Goal: Task Accomplishment & Management: Complete application form

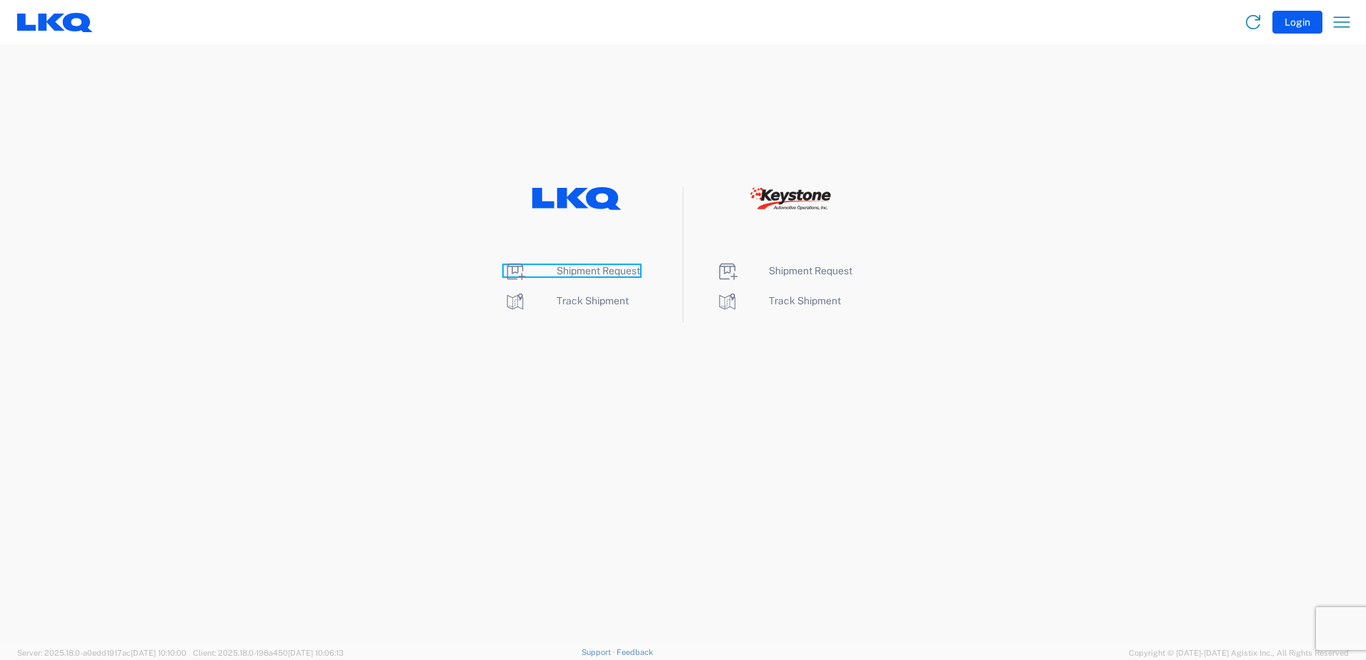
click at [614, 270] on span "Shipment Request" at bounding box center [599, 270] width 84 height 11
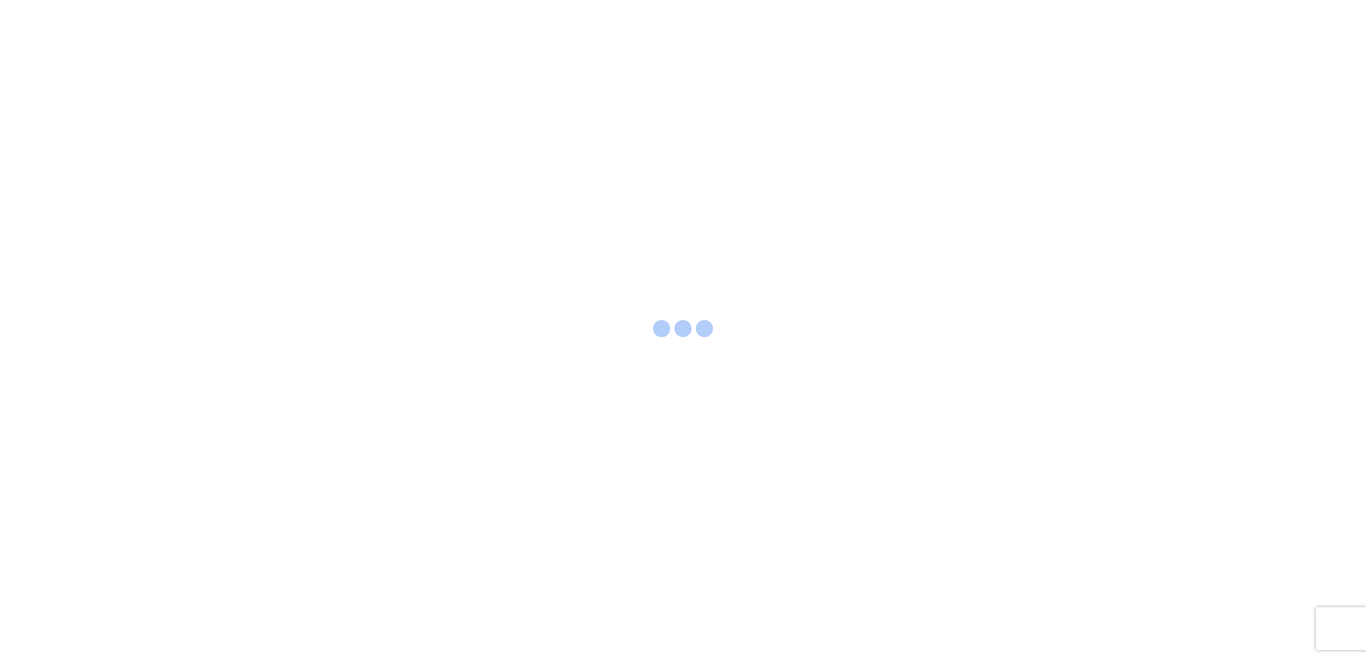
select select "FULL"
select select "LBS"
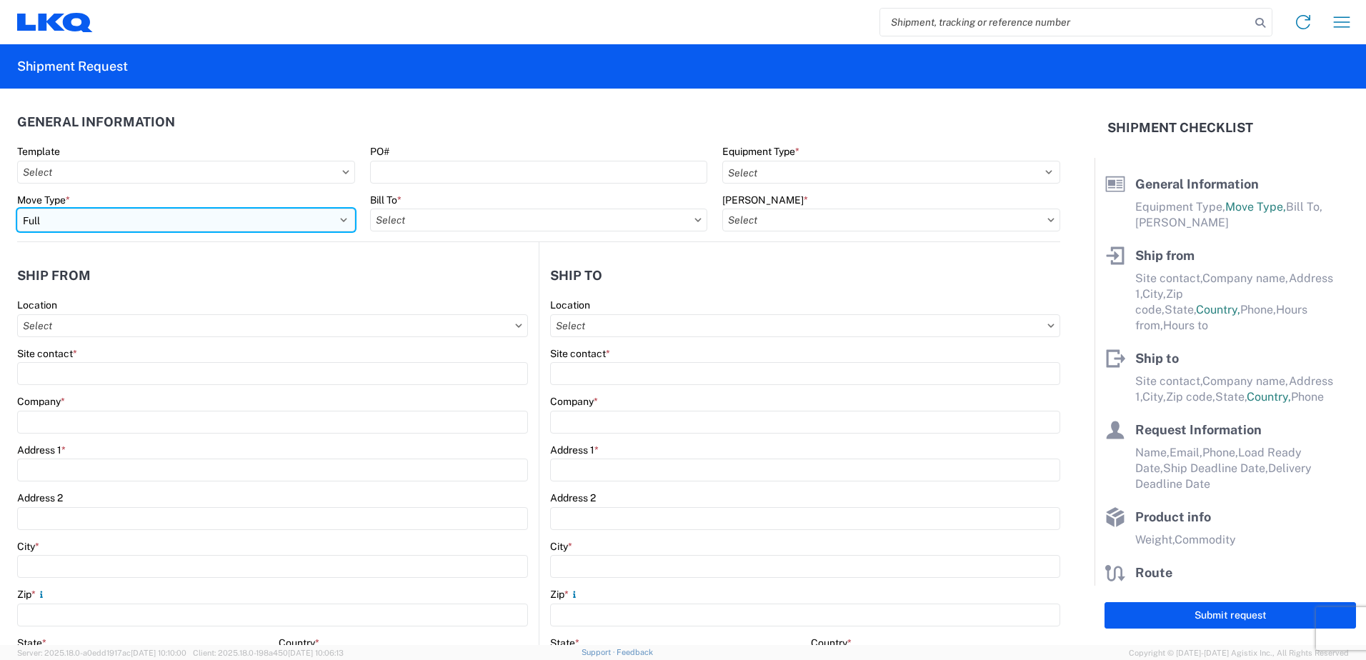
click at [146, 215] on select "Select Full Partial TL" at bounding box center [186, 220] width 338 height 23
select select "PARTIAL_TL"
click at [17, 209] on select "Select Full Partial TL" at bounding box center [186, 220] width 338 height 23
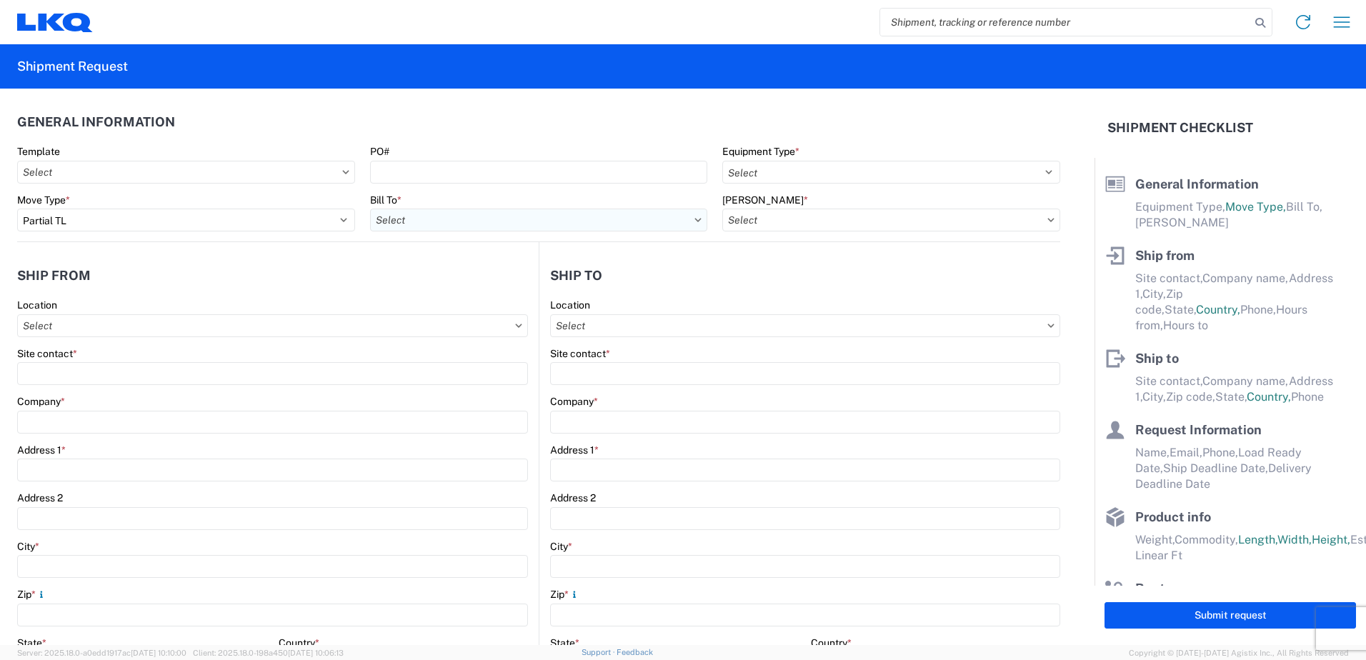
click at [475, 229] on input "Bill To *" at bounding box center [539, 220] width 338 height 23
type input "3"
type input "3021"
click at [490, 286] on div "3021 - Kansas City MO" at bounding box center [495, 283] width 250 height 23
type input "3021 - Kansas City MO"
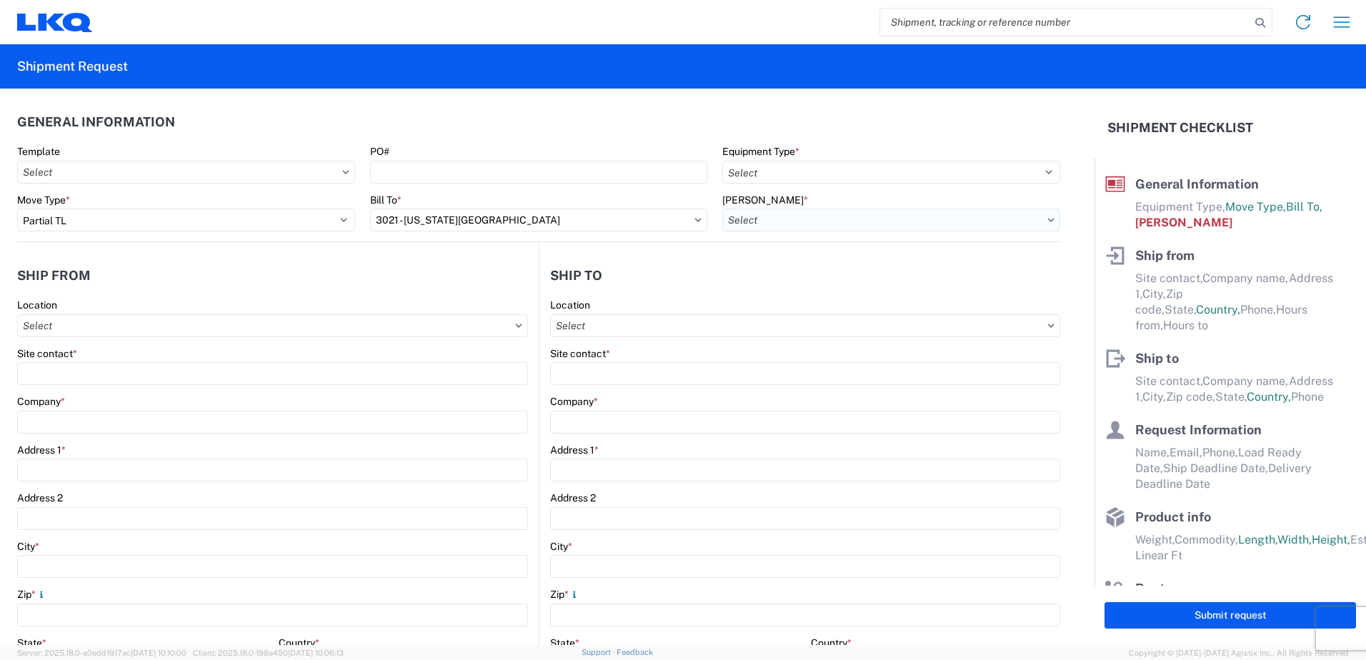
click at [837, 227] on input "Bill Code *" at bounding box center [892, 220] width 338 height 23
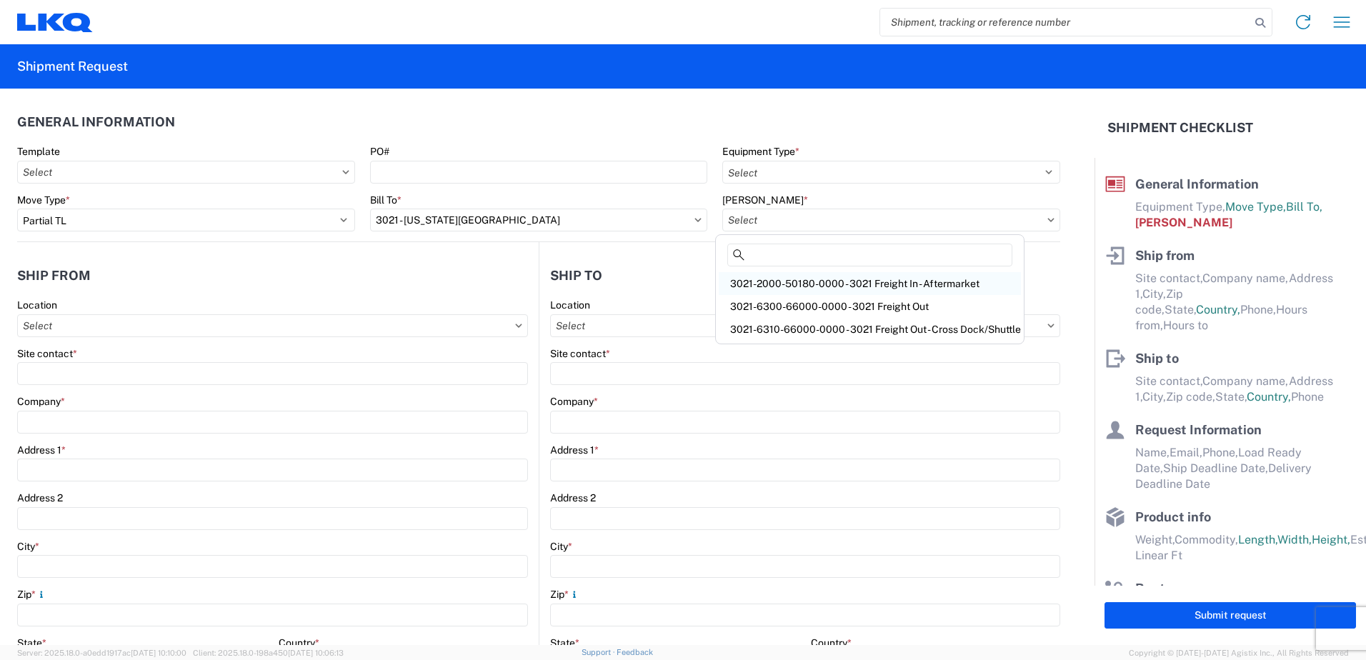
click at [894, 284] on div "3021-2000-50180-0000 - 3021 Freight In - Aftermarket" at bounding box center [870, 283] width 302 height 23
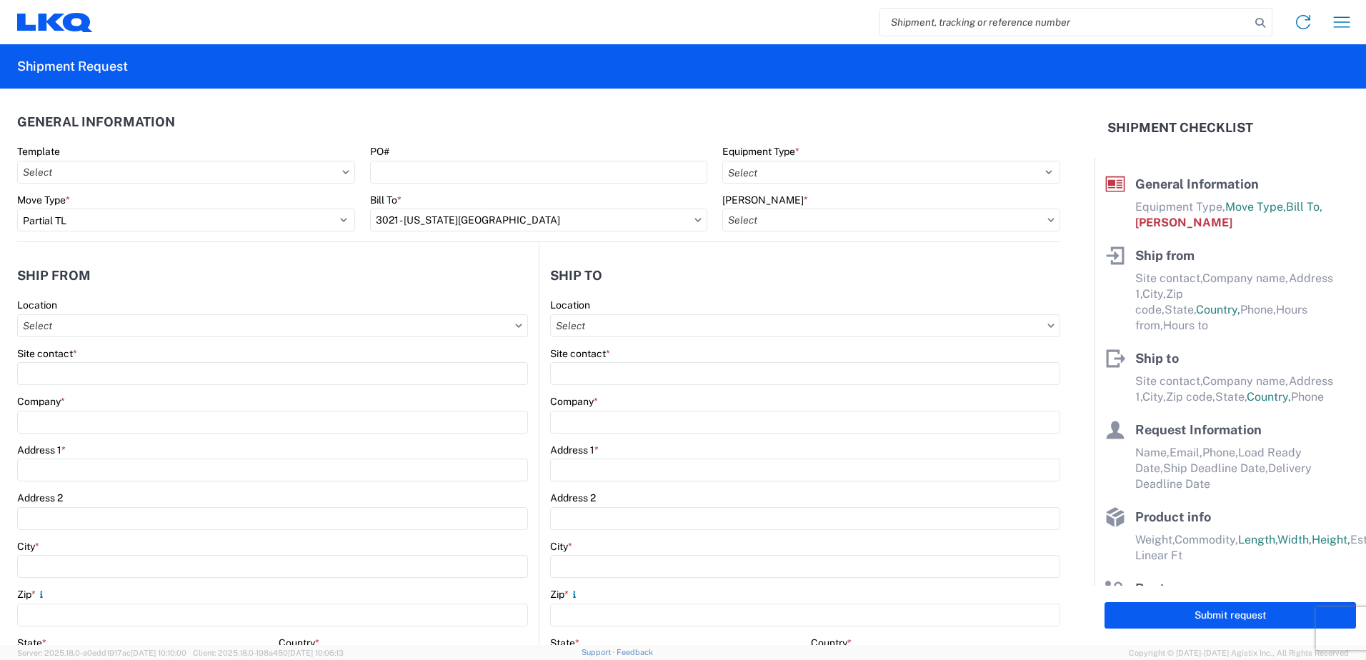
type input "3021-2000-50180-0000 - 3021 Freight In - Aftermarket"
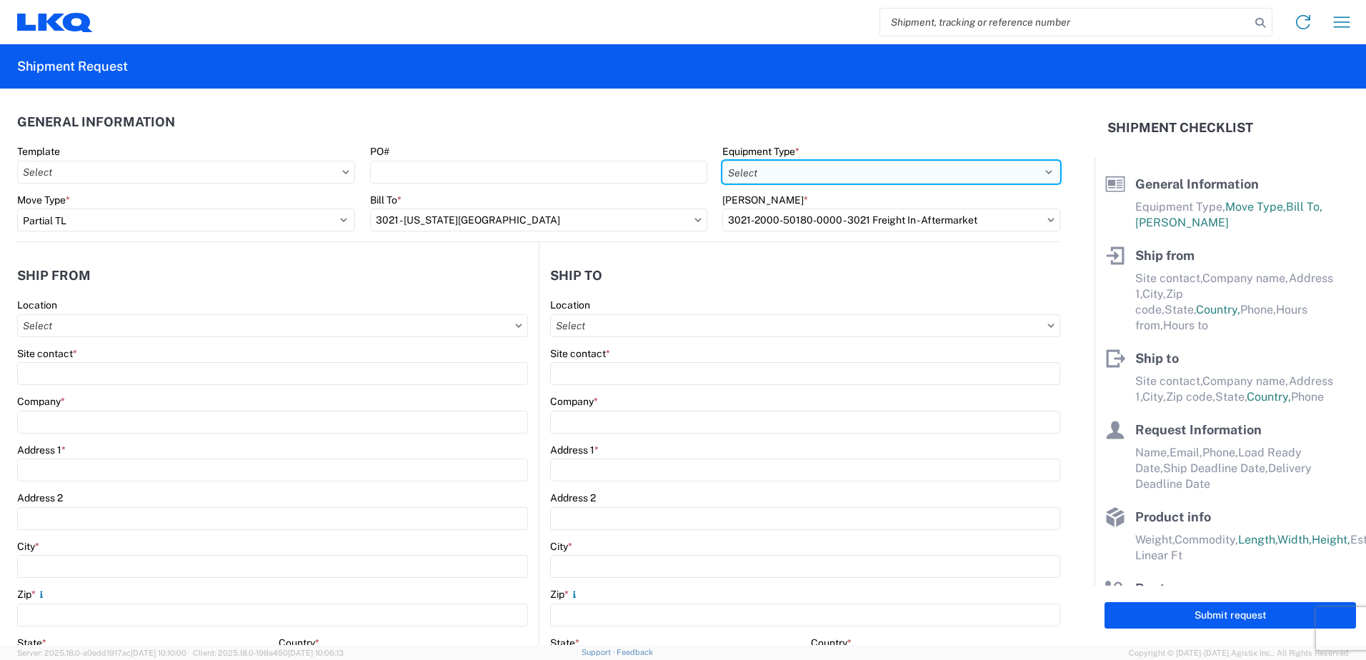
click at [870, 167] on select "Select 53’ Dry Van Flatbed Dropdeck (van) Lowboy (flatbed) Rail" at bounding box center [892, 172] width 338 height 23
select select "STDV"
click at [723, 161] on select "Select 53’ Dry Van Flatbed Dropdeck (van) Lowboy (flatbed) Rail" at bounding box center [892, 172] width 338 height 23
click at [207, 327] on input "Location" at bounding box center [272, 325] width 511 height 23
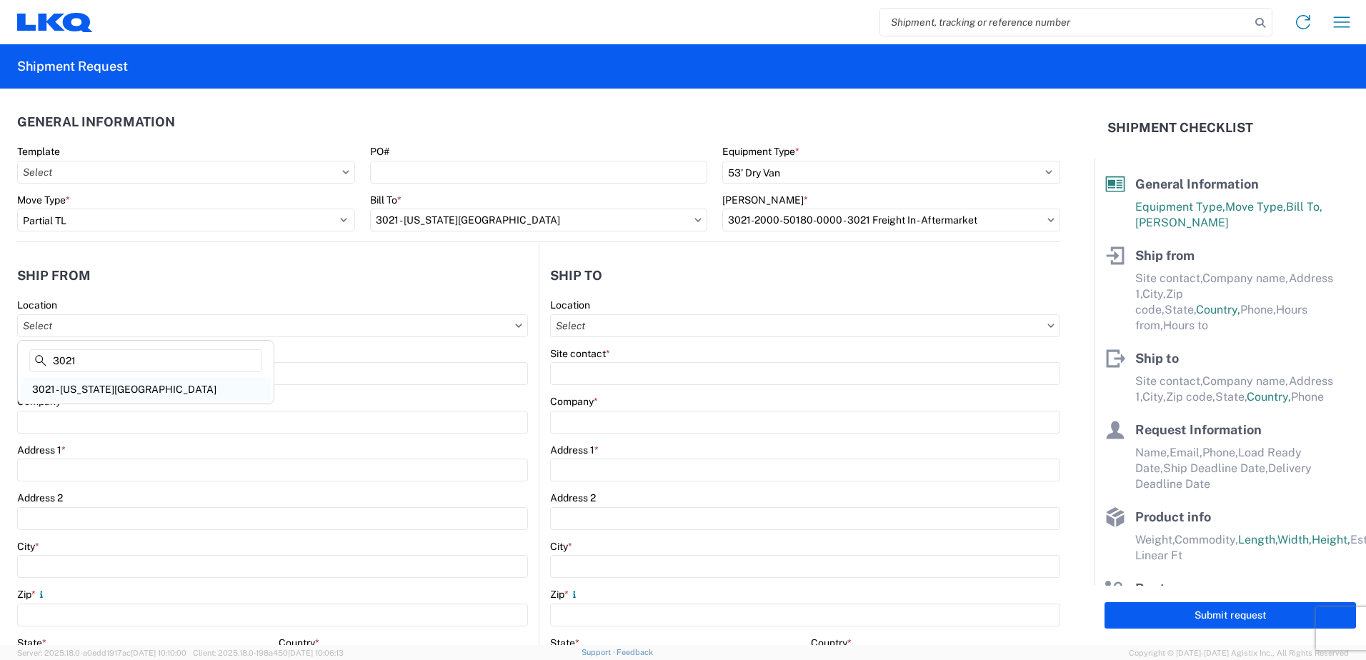
type input "3021"
click at [141, 387] on div "3021 - Kansas City MO" at bounding box center [146, 389] width 250 height 23
type input "3021 - Kansas City MO"
type input "LKQ Corporation"
type input "24550 West 43rd Street"
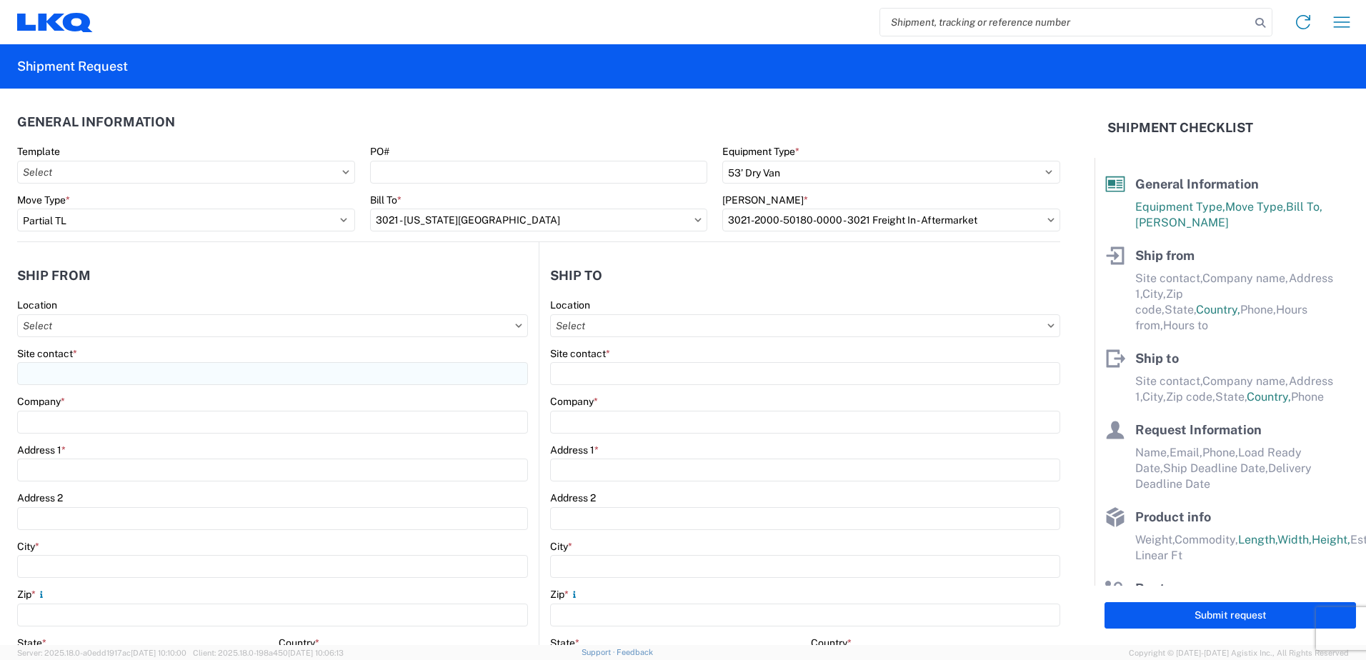
type input "Suite 100"
type input "Shawnee"
type input "66226"
select select "KS"
select select "US"
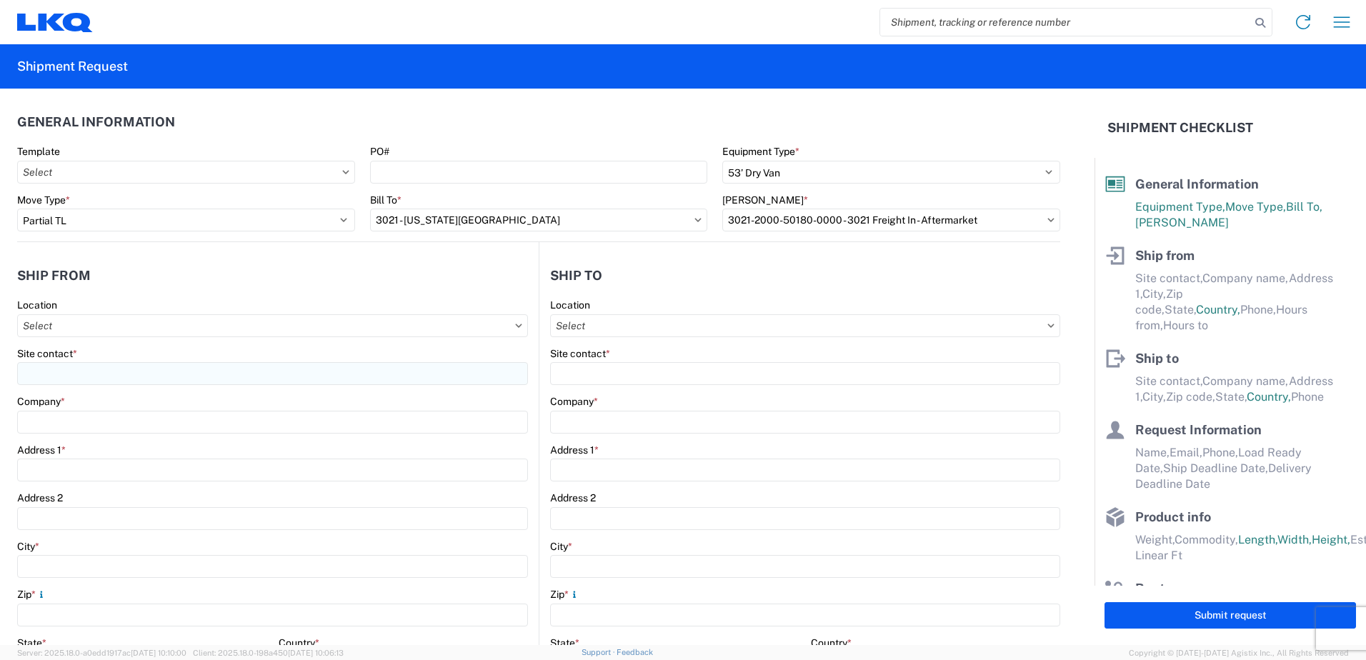
type input "913-982-4221"
type input "07:00"
type input "21:00"
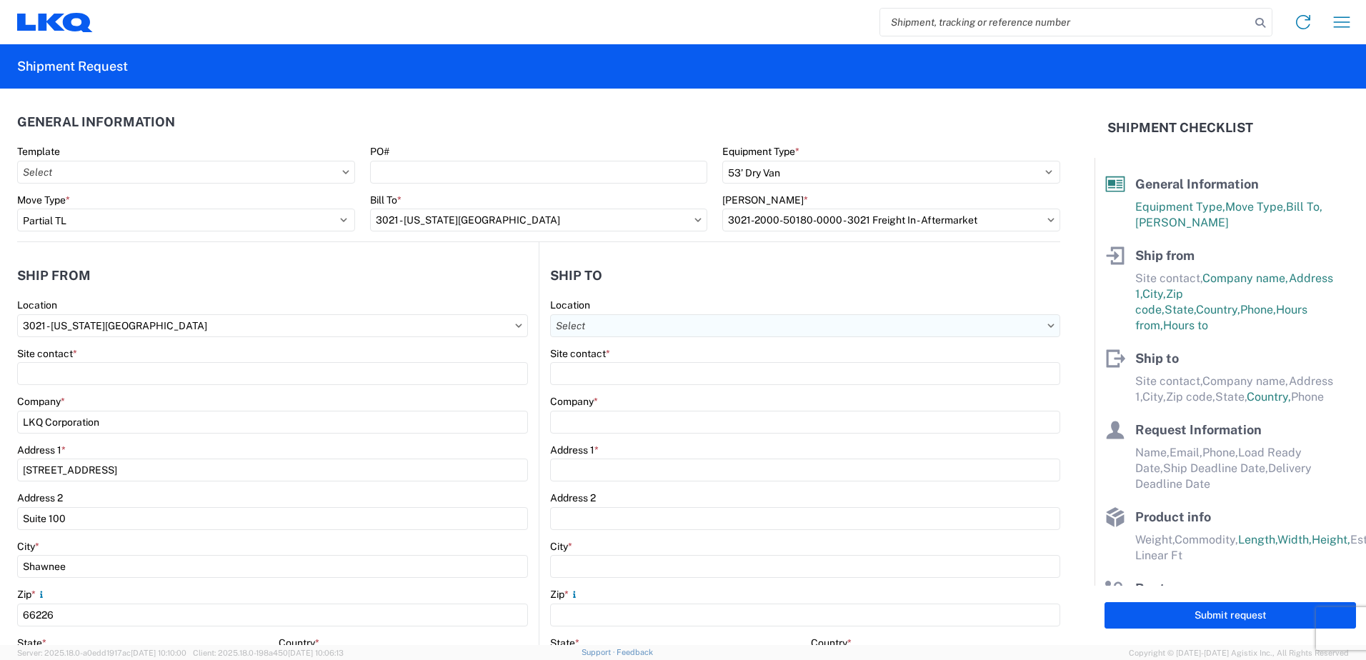
click at [653, 322] on input "Location" at bounding box center [805, 325] width 510 height 23
type input "3063"
click at [624, 394] on div "3063 - Grand Prairie" at bounding box center [674, 389] width 250 height 23
type input "3063 - Grand Prairie"
type input "3063 Grand Prairie"
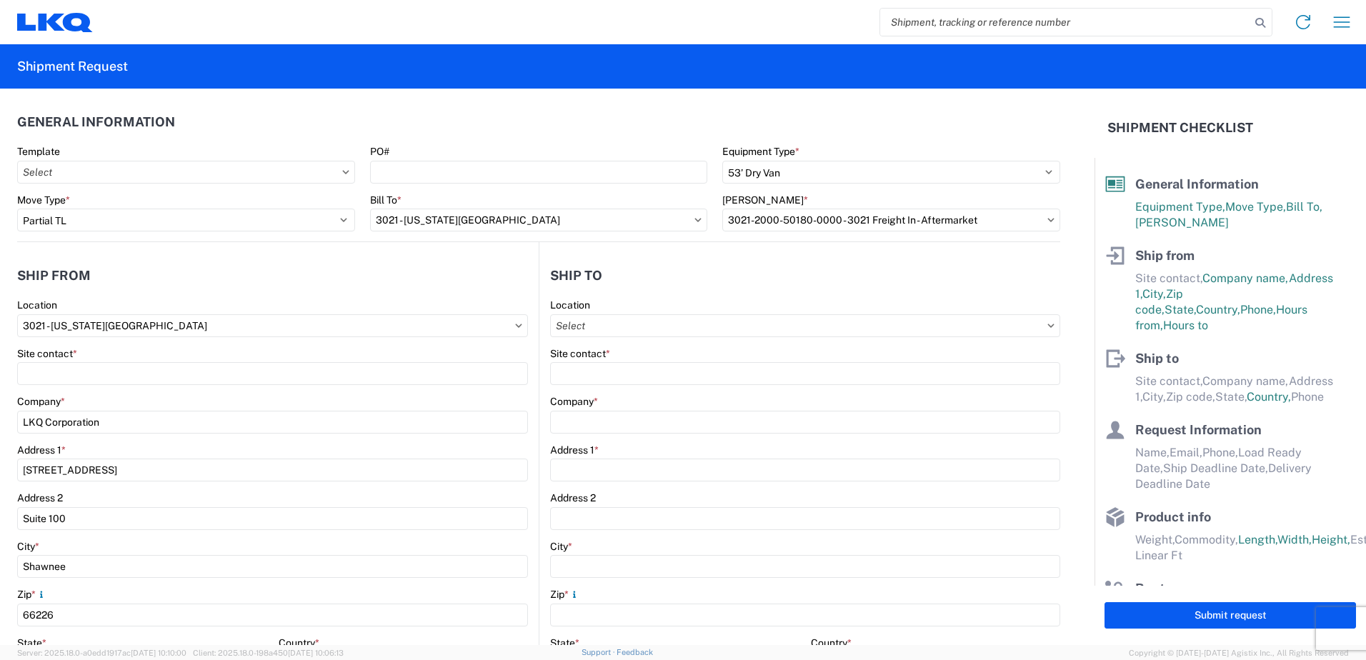
type input "4003 Grand Lakes Way"
type input "Ste 200"
type input "Grand Prairie"
type input "75050"
select select "US"
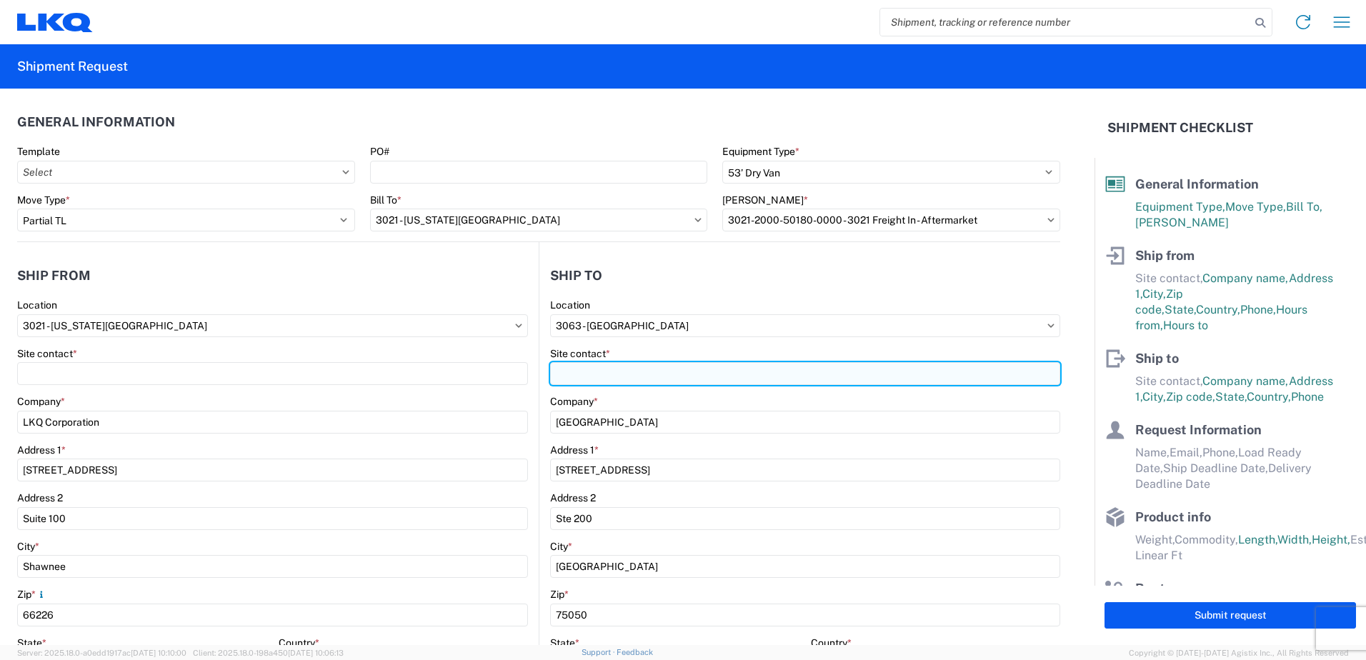
click at [627, 367] on input "Site contact *" at bounding box center [805, 373] width 510 height 23
type input "Margaret I. Harris"
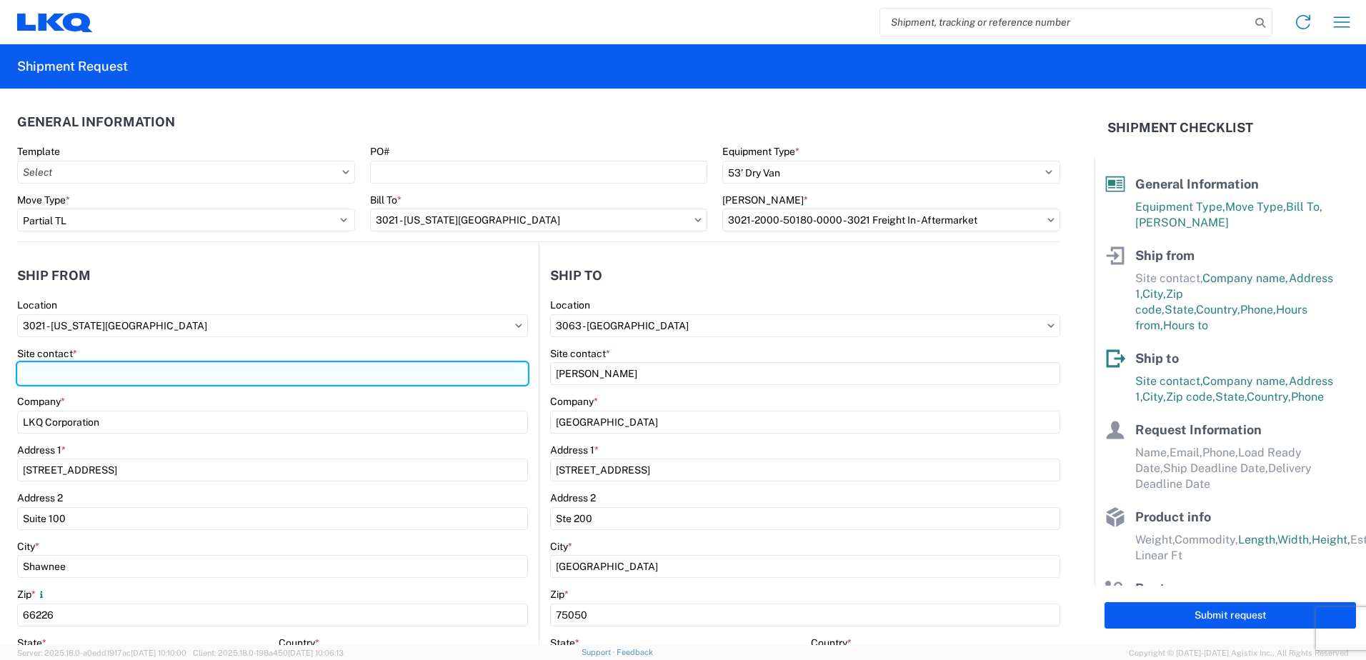
click at [212, 368] on input "Site contact *" at bounding box center [272, 373] width 511 height 23
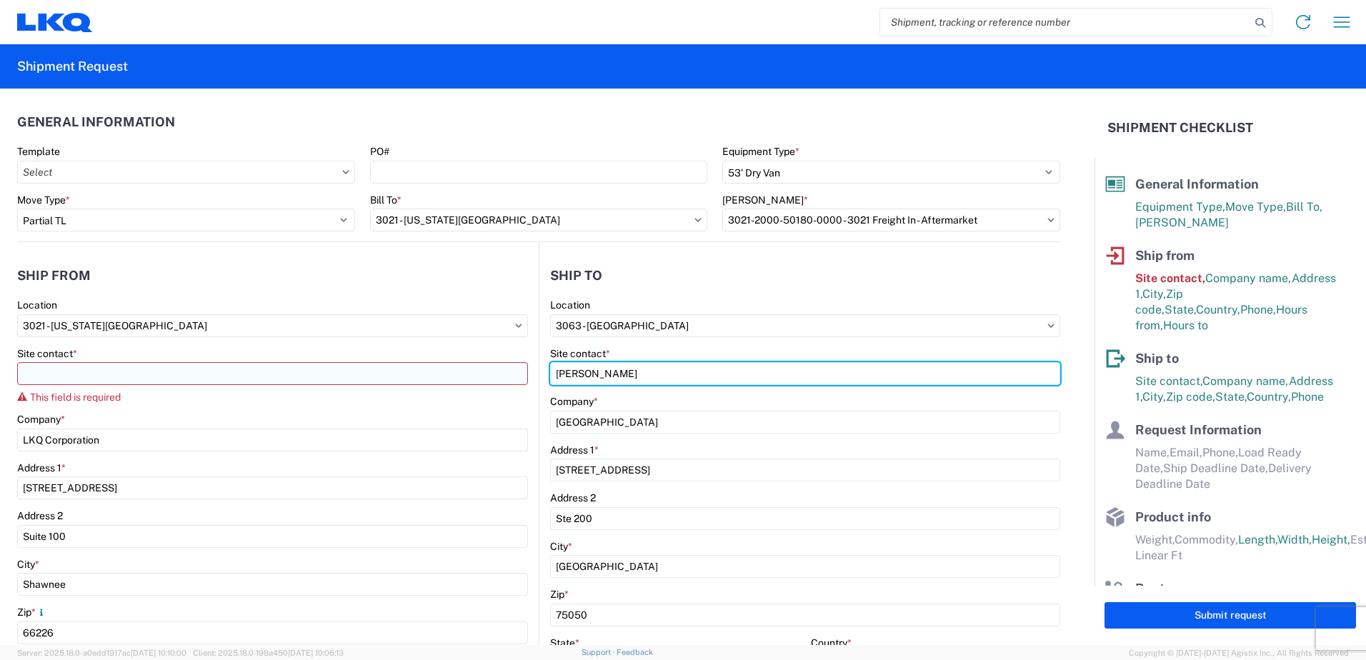
drag, startPoint x: 657, startPoint y: 369, endPoint x: 398, endPoint y: 367, distance: 259.4
click at [398, 367] on div "Ship from 3021 Location 3021 - Kansas City MO Site contact * This field is requ…" at bounding box center [538, 561] width 1043 height 639
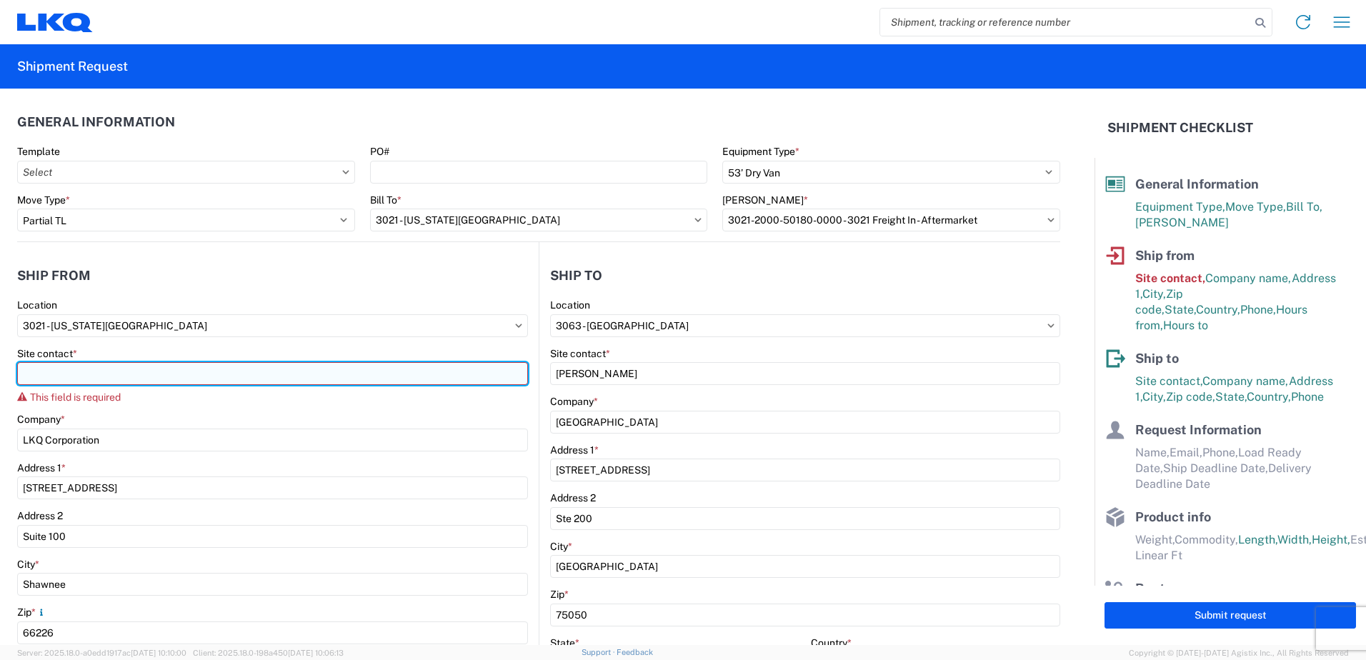
click at [284, 367] on input "Site contact *" at bounding box center [272, 373] width 511 height 23
paste input "Margaret I. Harris"
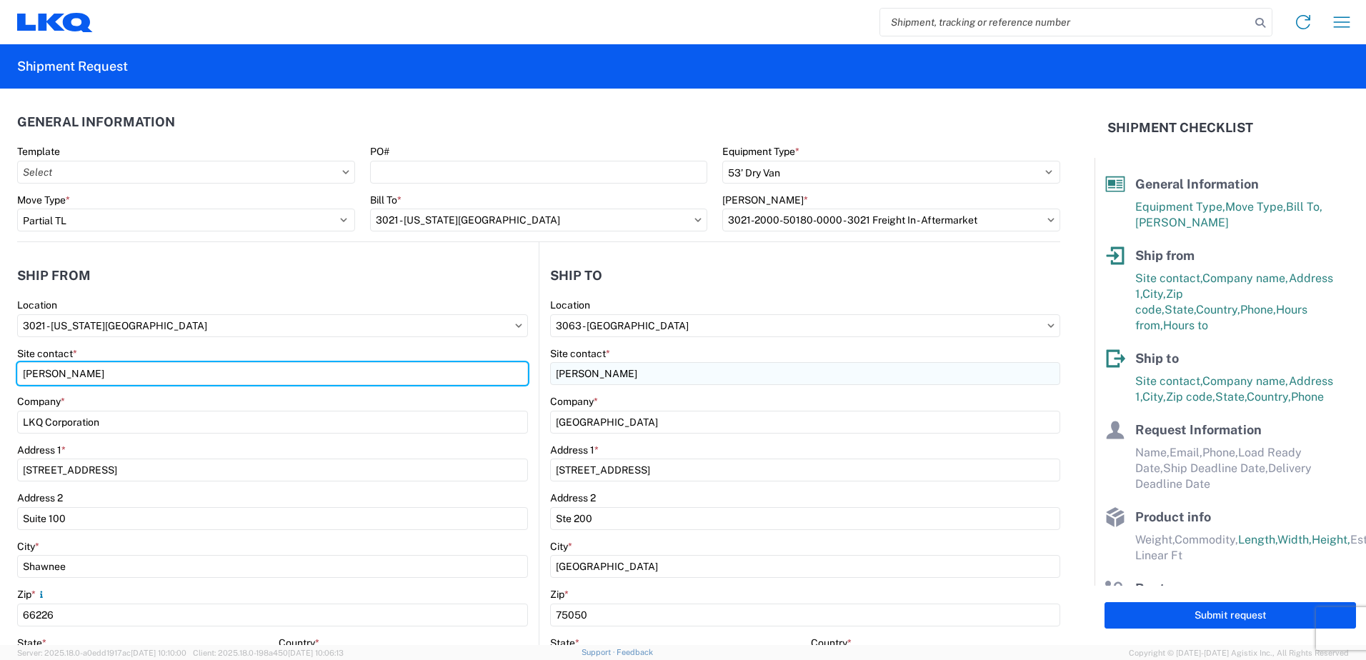
type input "Margaret I. Harris"
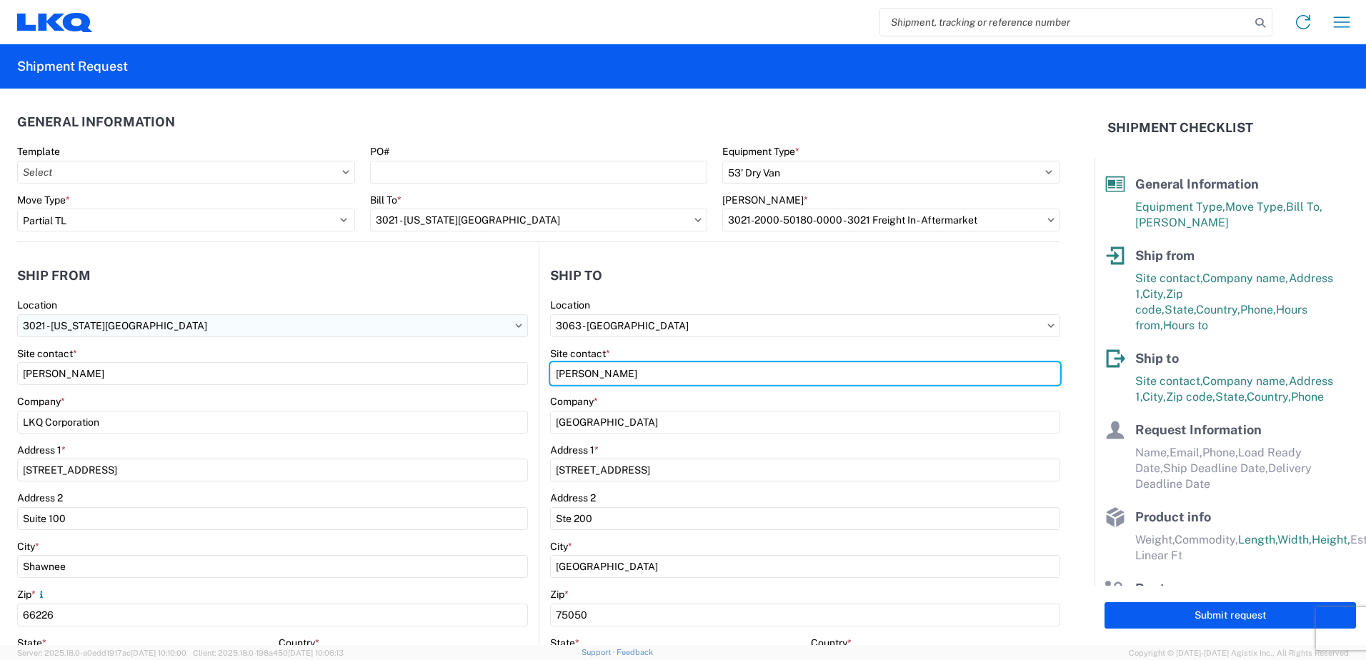
drag, startPoint x: 649, startPoint y: 377, endPoint x: 402, endPoint y: 329, distance: 251.7
click at [402, 329] on div "Ship from 3021 Location 3021 - Kansas City MO Site contact * Margaret I. Harris…" at bounding box center [538, 552] width 1043 height 621
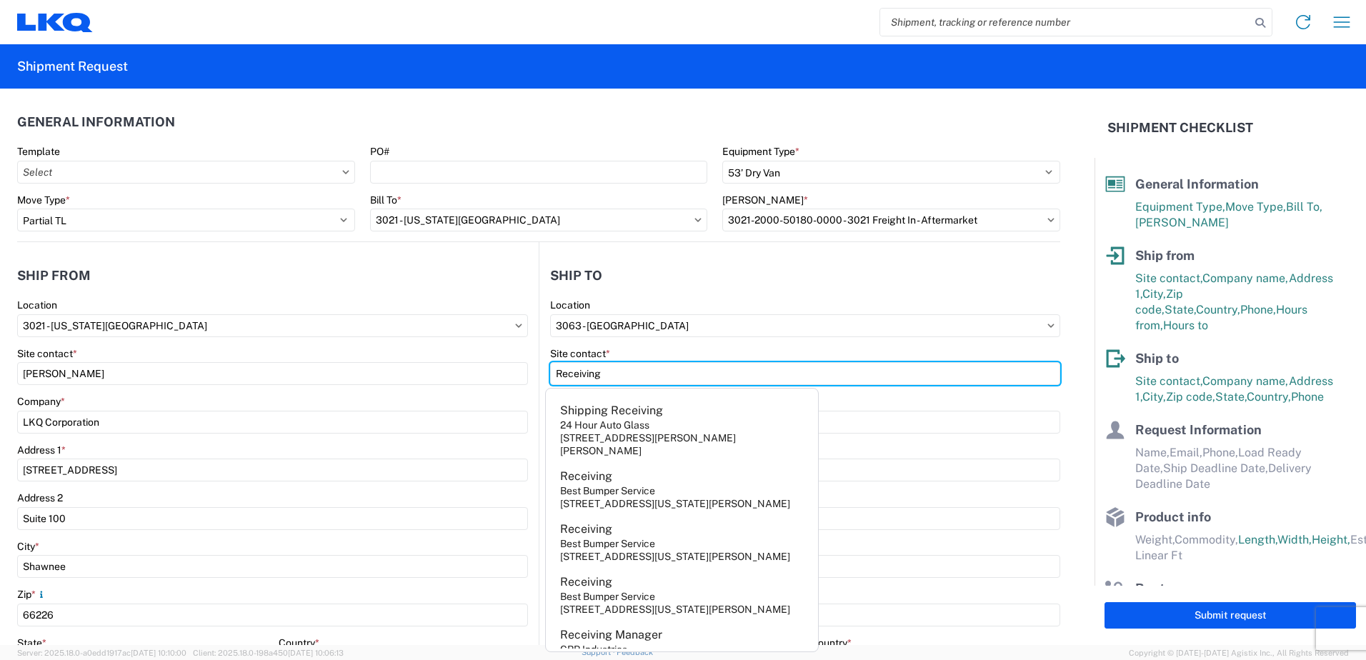
type input "Receiving"
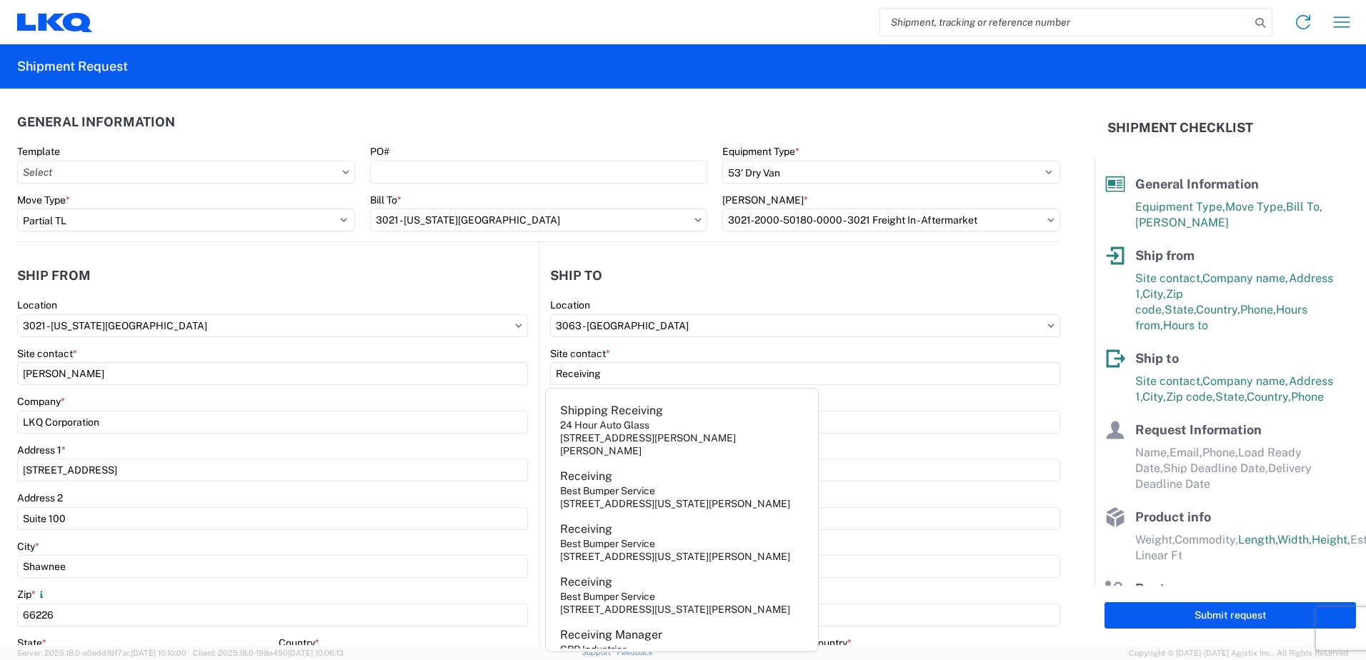
click at [630, 275] on header "Ship to" at bounding box center [800, 275] width 521 height 32
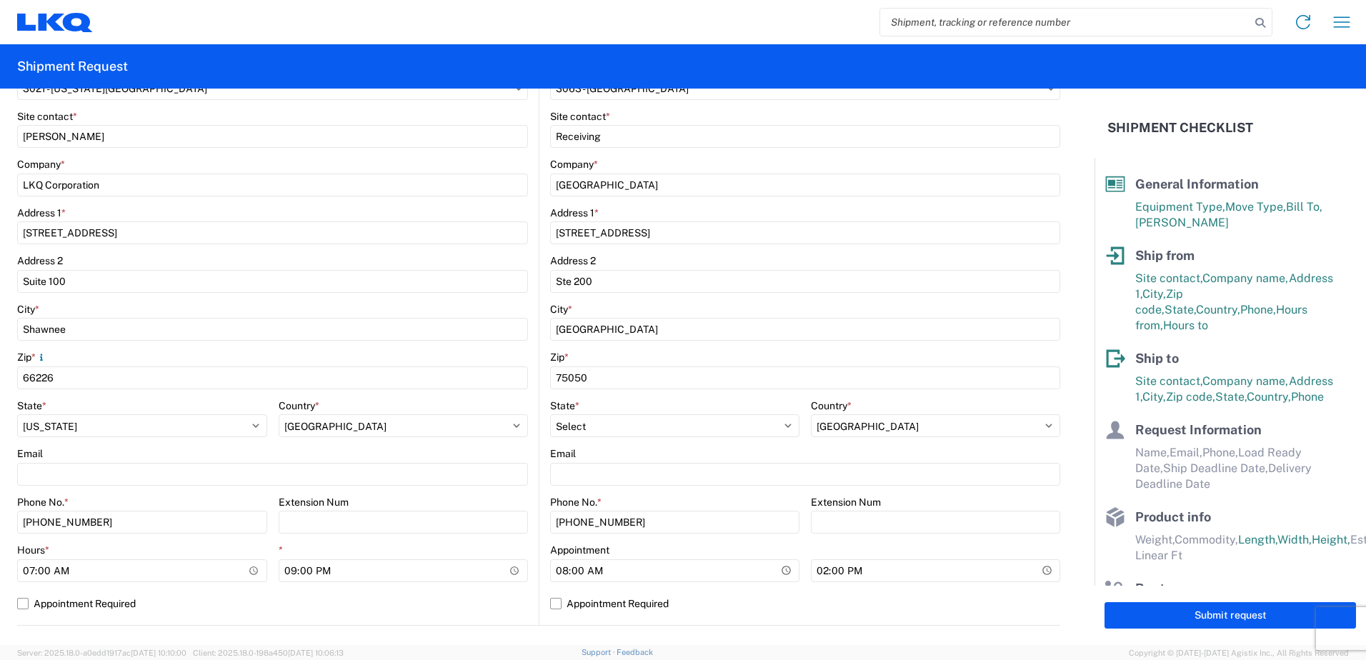
scroll to position [286, 0]
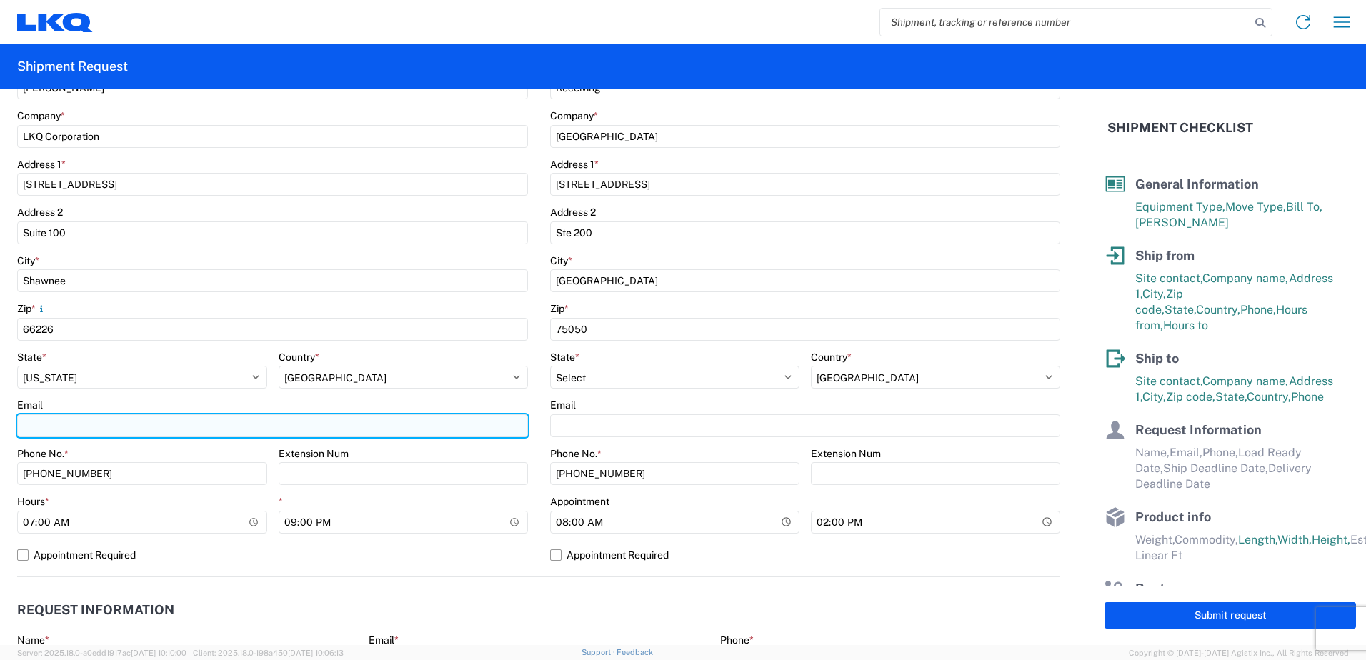
click at [34, 423] on input "Email" at bounding box center [272, 426] width 511 height 23
type input "miharris@lkqcorp.com"
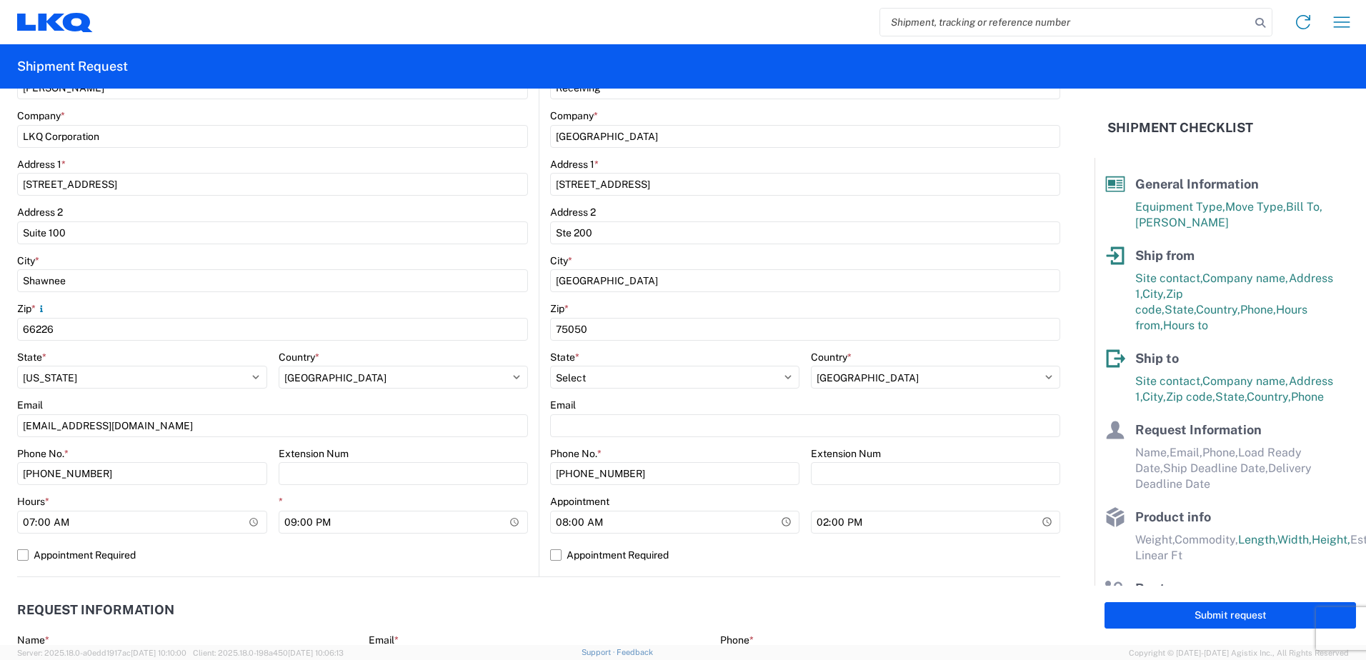
click at [6, 403] on form "General Information Template PO# Equipment Type * Select 53’ Dry Van Flatbed Dr…" at bounding box center [547, 367] width 1095 height 557
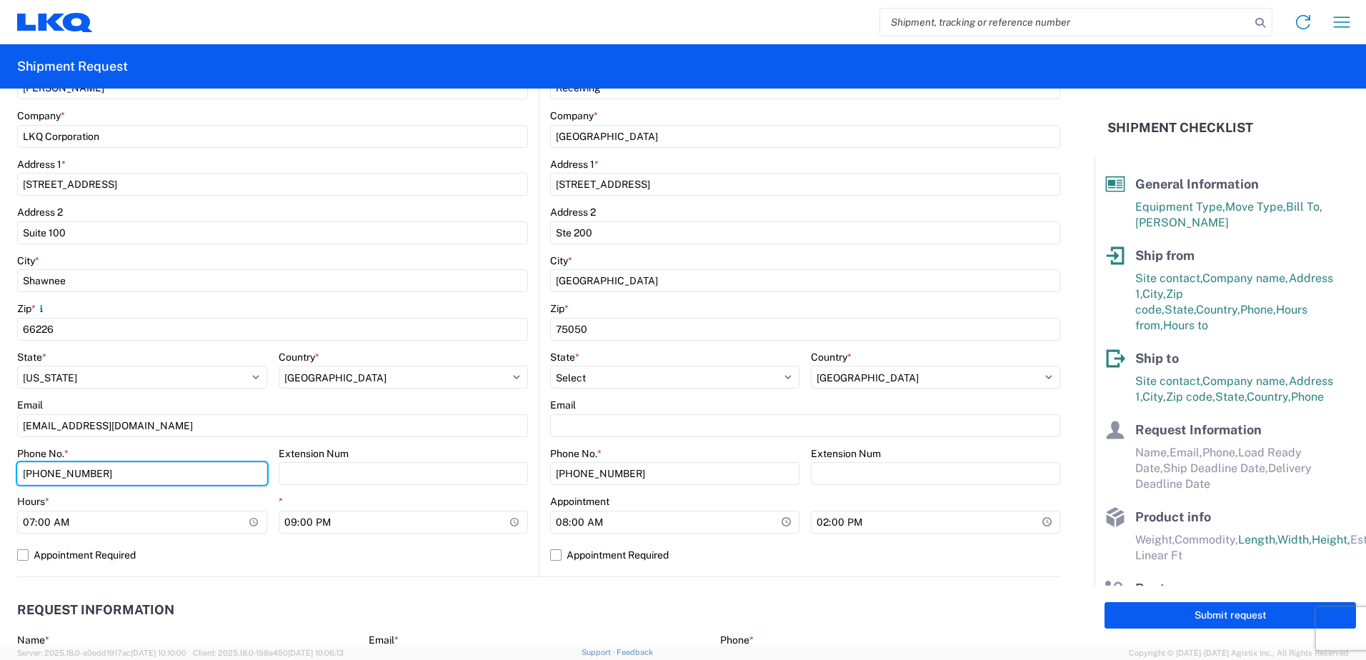
drag, startPoint x: 111, startPoint y: 473, endPoint x: 0, endPoint y: 420, distance: 123.4
click at [0, 421] on html "Home Shipment request Shipment tracking Shipment Request General Information Te…" at bounding box center [683, 330] width 1366 height 660
type input "660-233-3026"
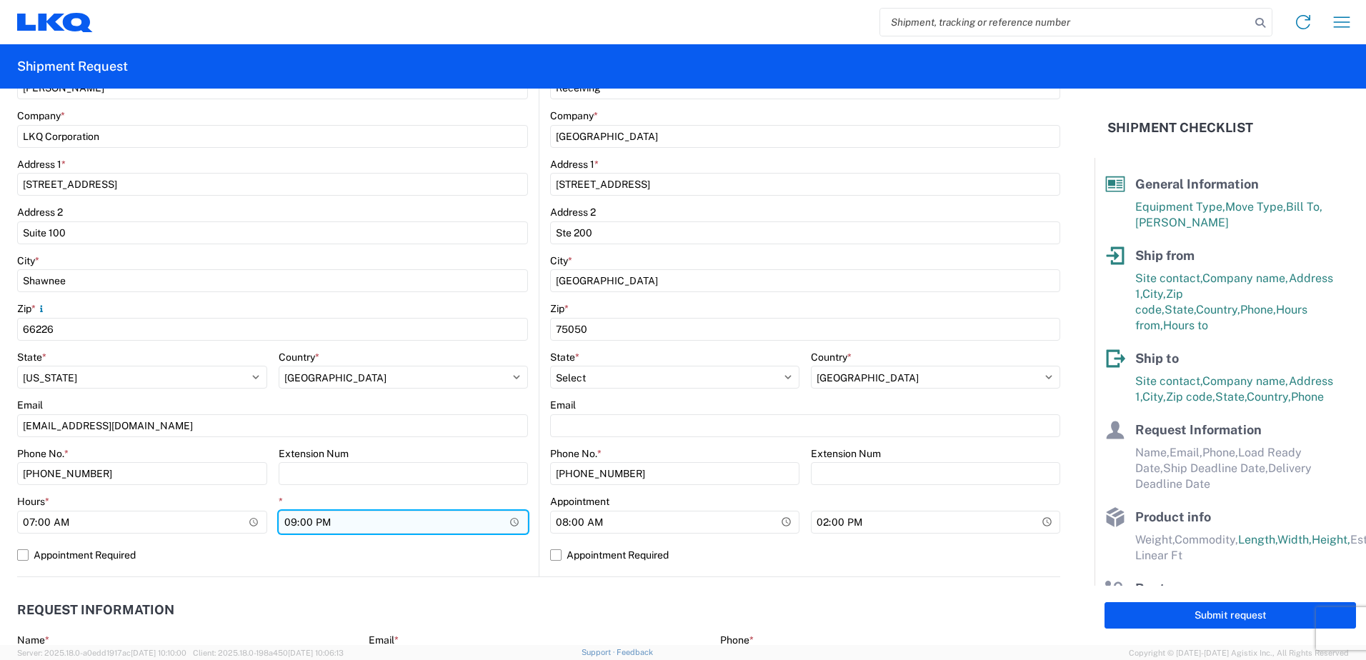
click at [281, 521] on input "21:00" at bounding box center [404, 522] width 250 height 23
type input "14:30"
click at [281, 587] on agx-request-info "Request Information Name * Email * Merchant Phone * Load Ready Date * Ship Dead…" at bounding box center [538, 654] width 1043 height 154
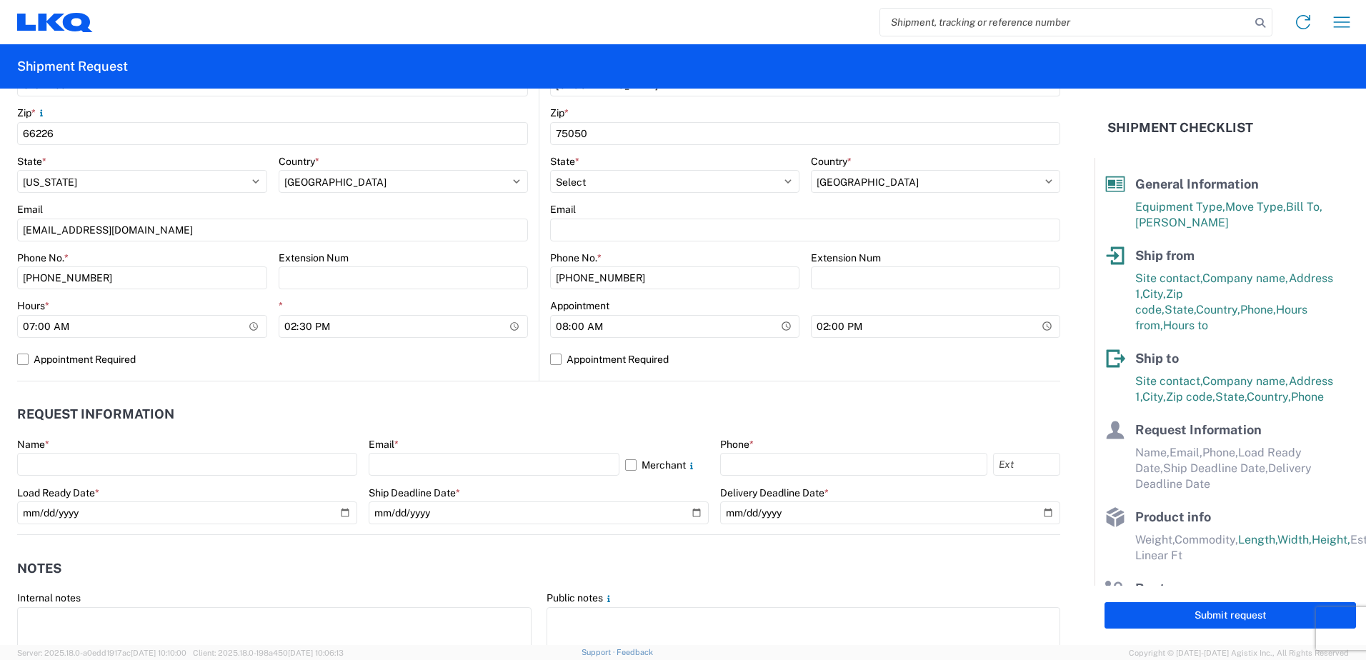
scroll to position [500, 0]
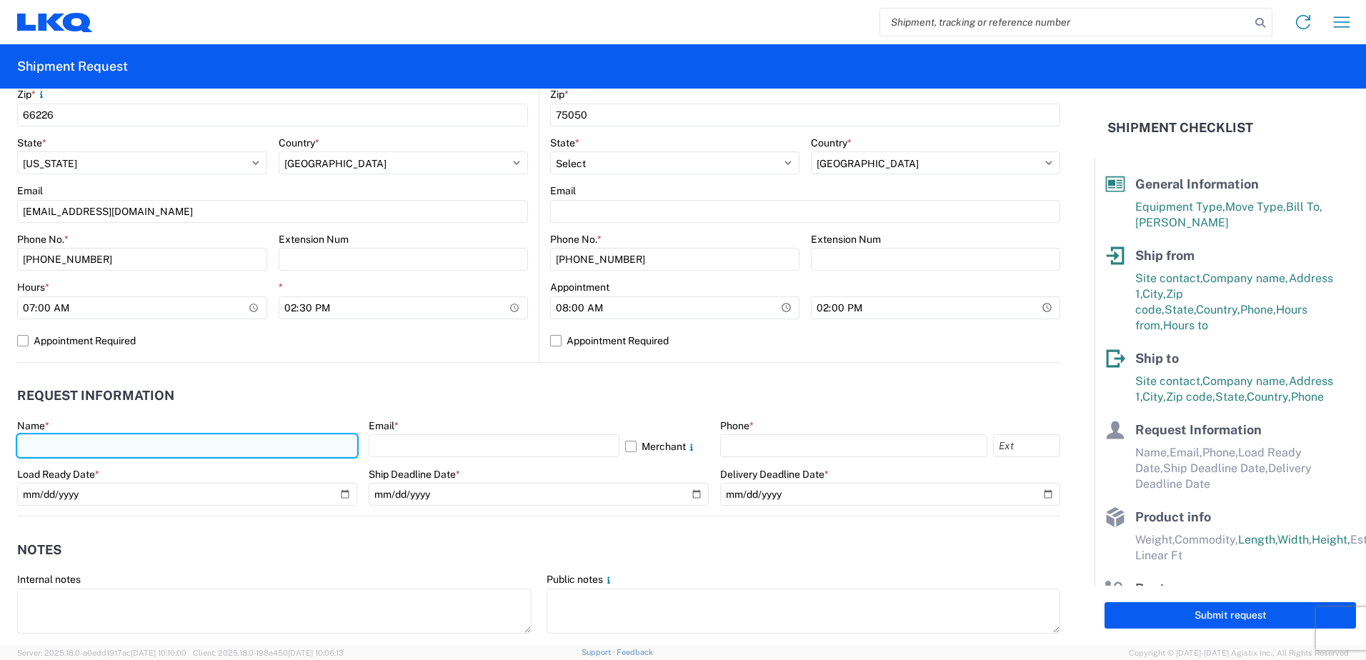
click at [216, 442] on input "text" at bounding box center [187, 446] width 340 height 23
type input "Margaret I. Harris"
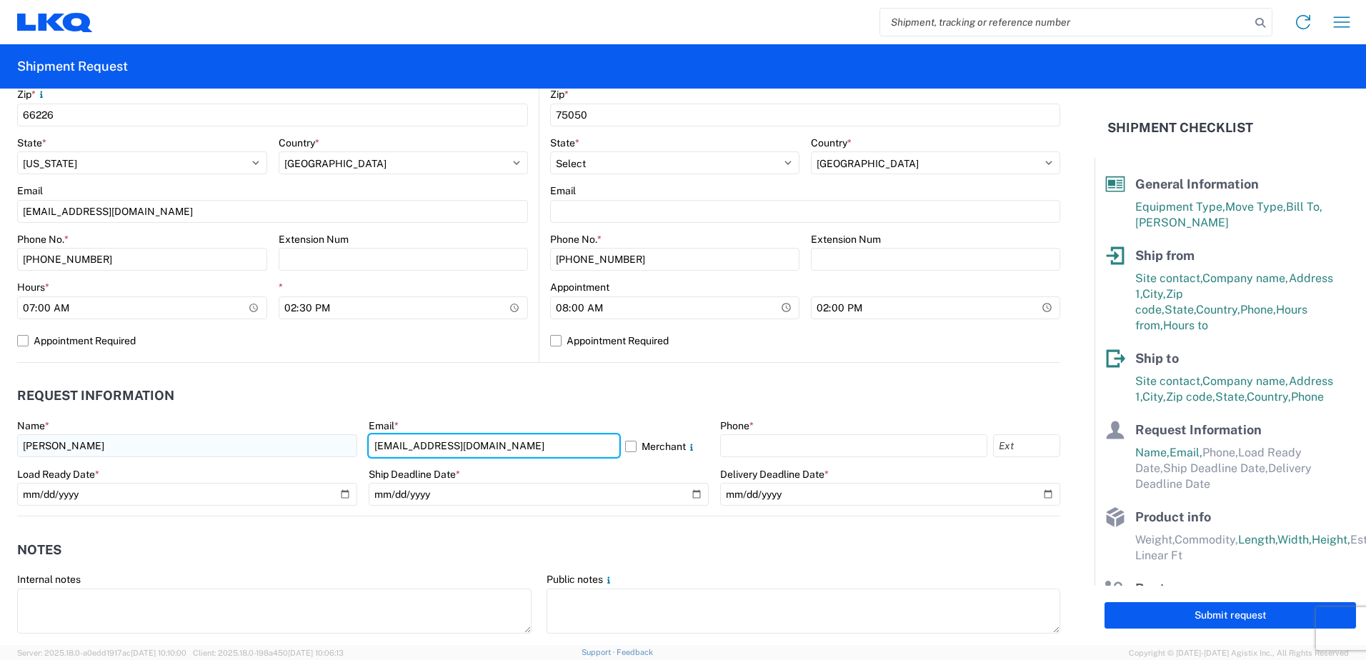
type input "miharris@lkqcorp.com"
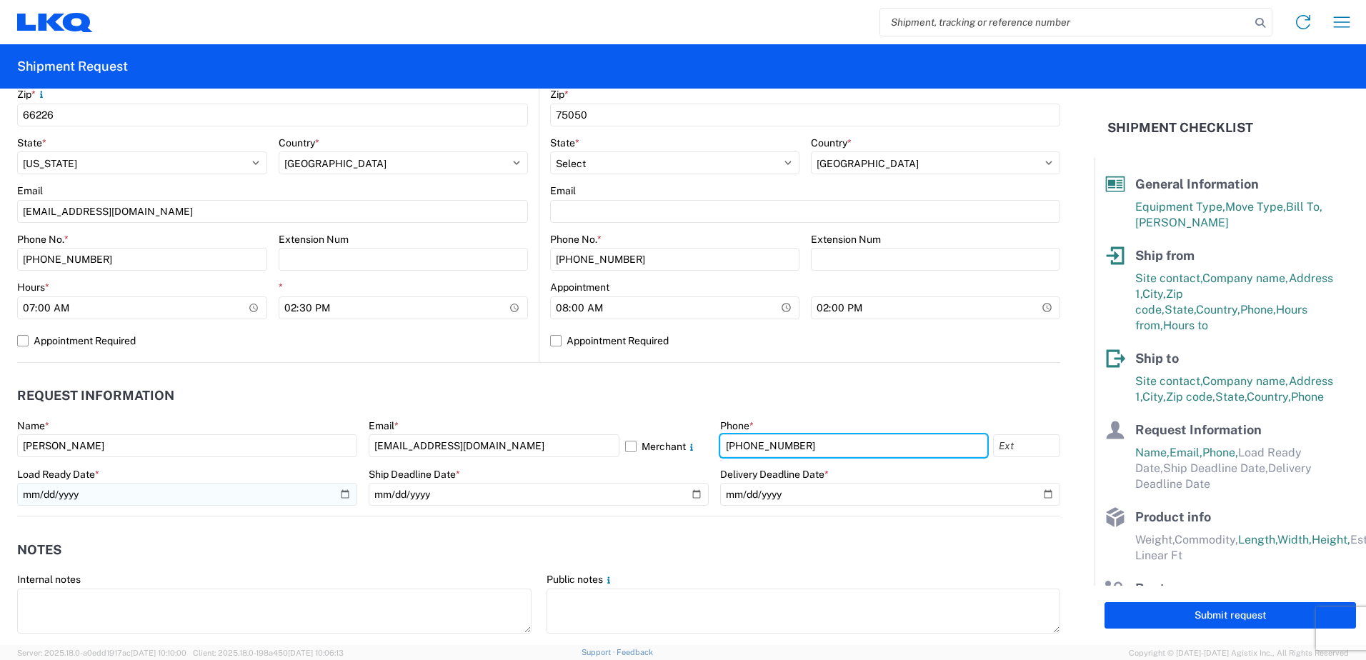
type input "660-233-3026"
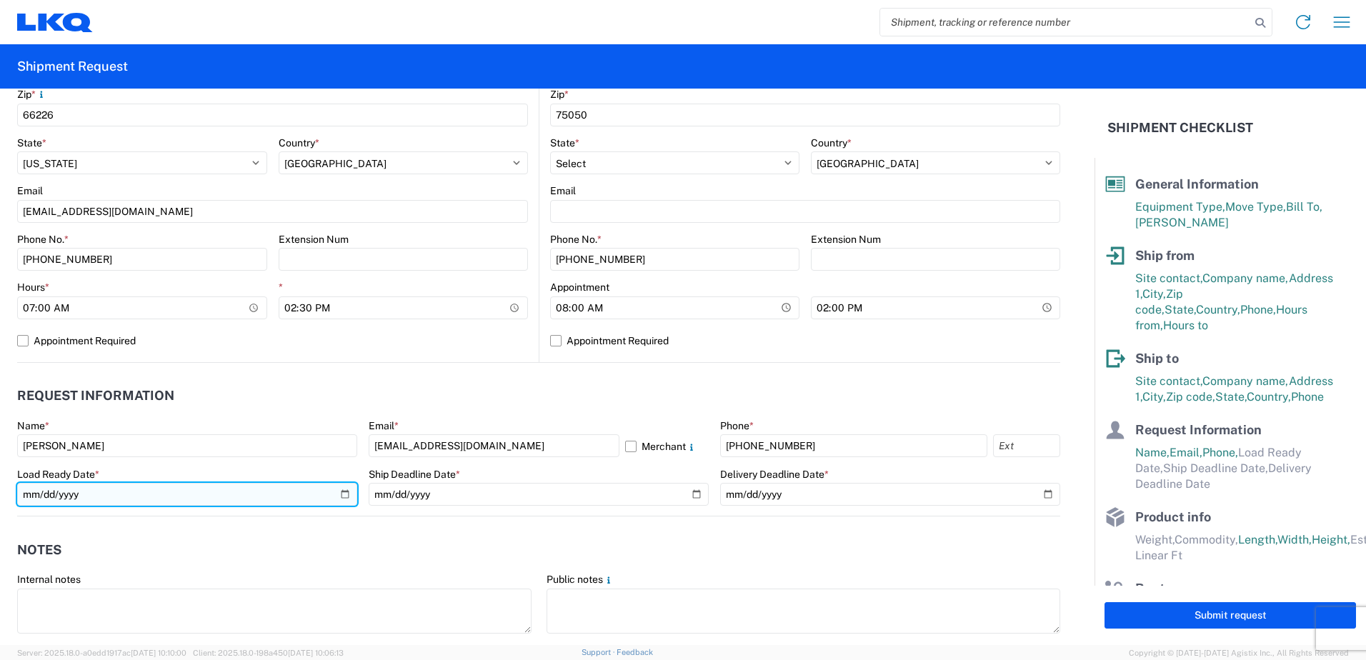
click at [339, 494] on input "date" at bounding box center [187, 494] width 340 height 23
type input "2025-09-05"
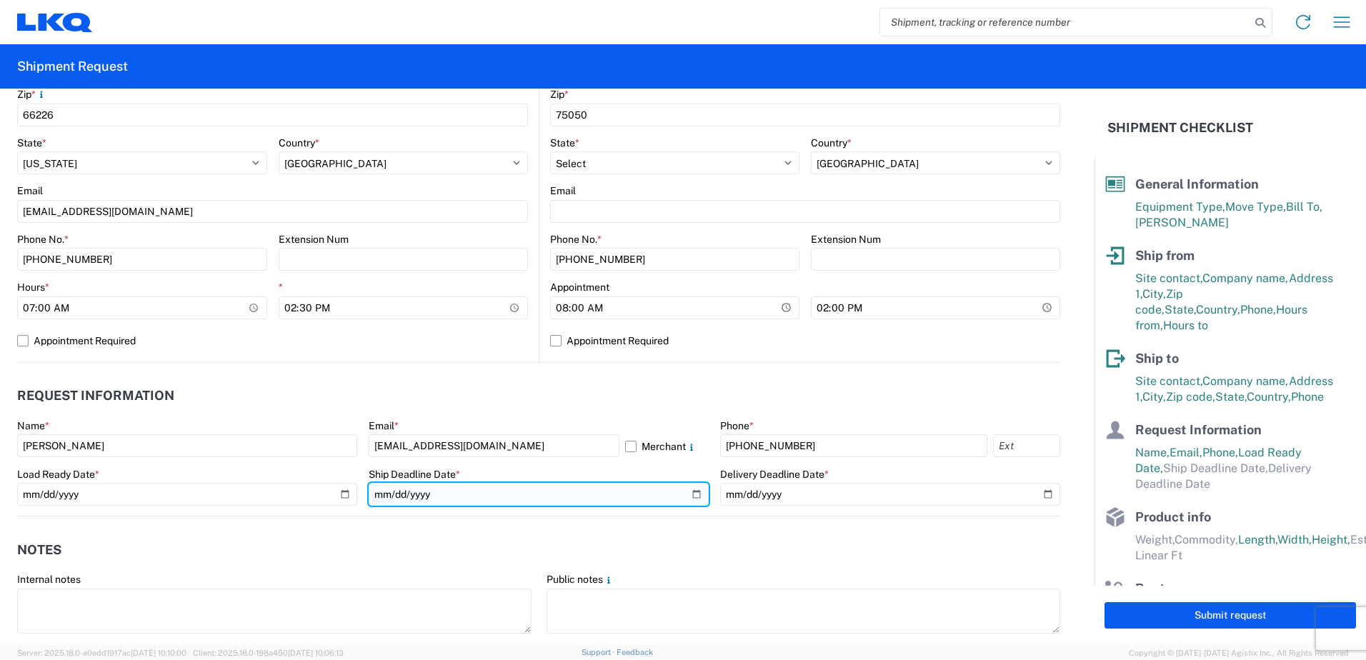
click at [693, 497] on input "date" at bounding box center [539, 494] width 340 height 23
type input "2025-09-05"
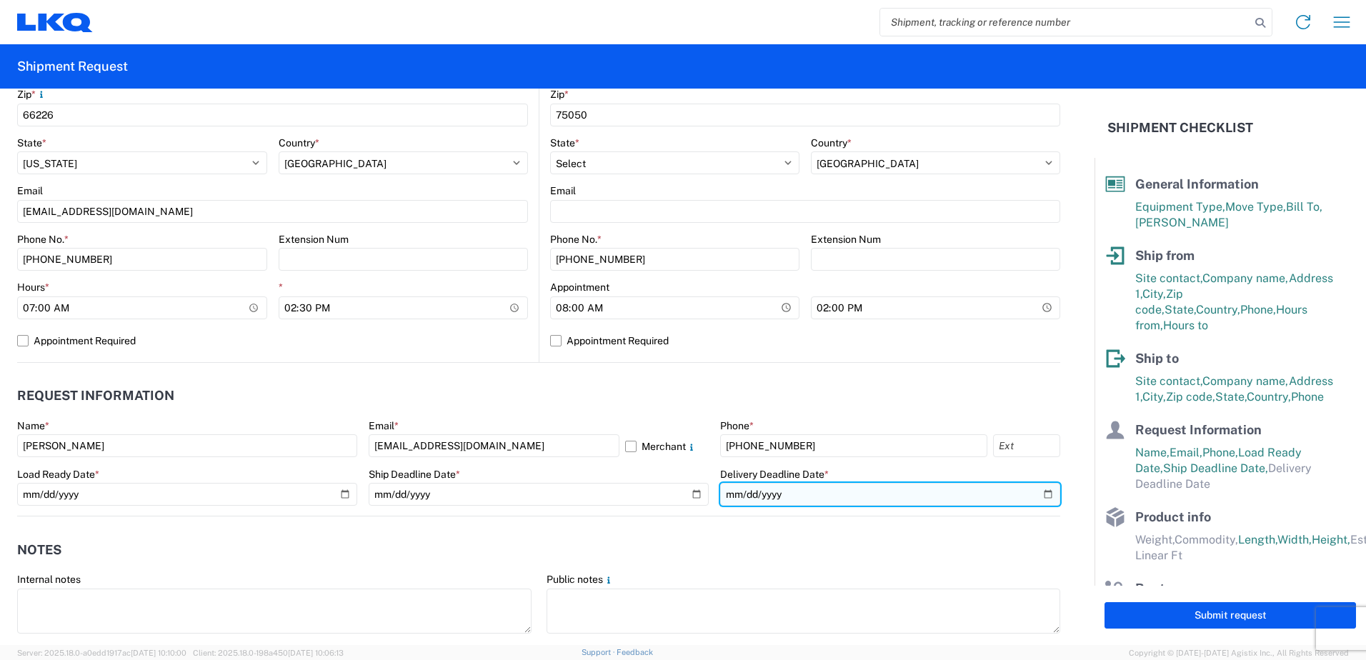
click at [1033, 496] on input "date" at bounding box center [890, 494] width 340 height 23
type input "2025-09-10"
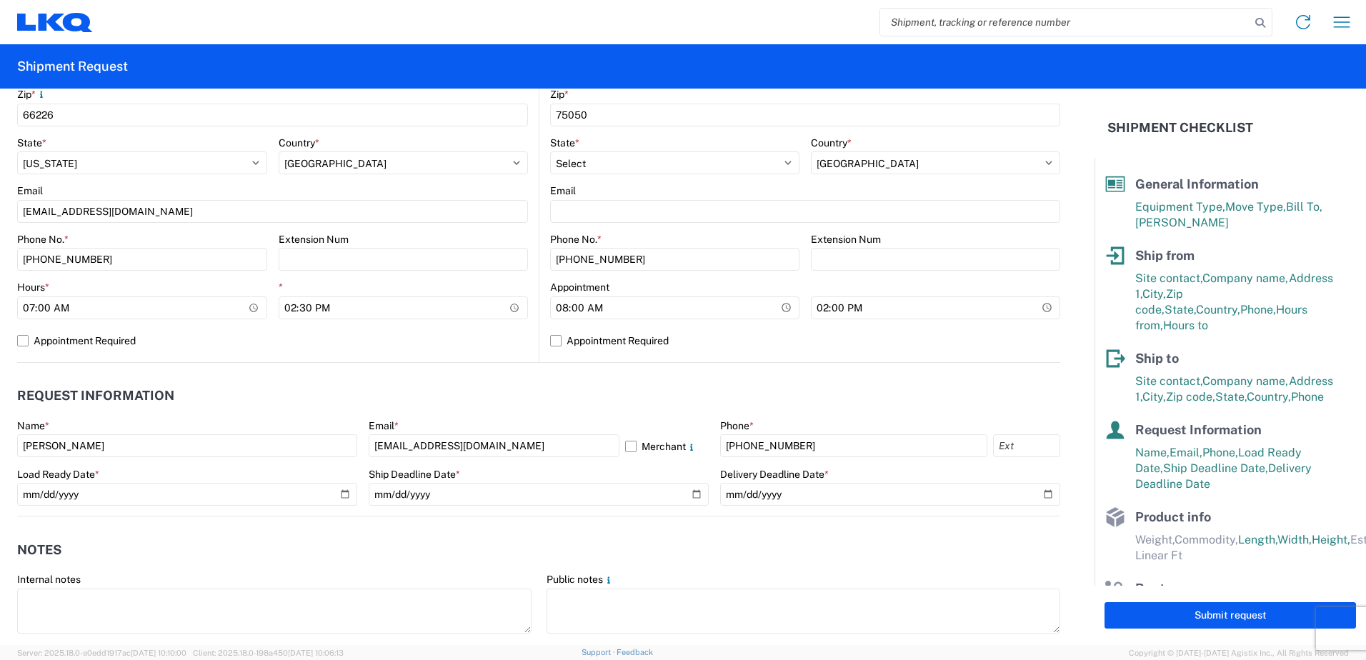
click at [661, 554] on header "Notes" at bounding box center [538, 550] width 1043 height 32
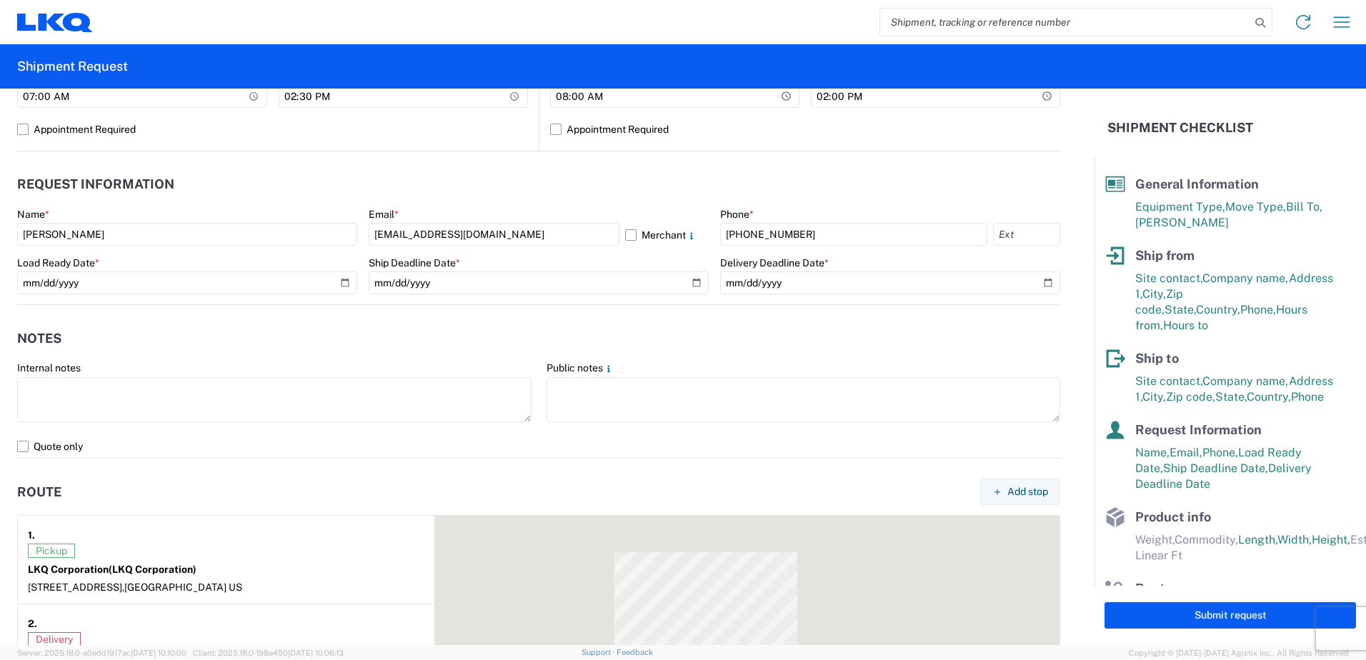
scroll to position [715, 0]
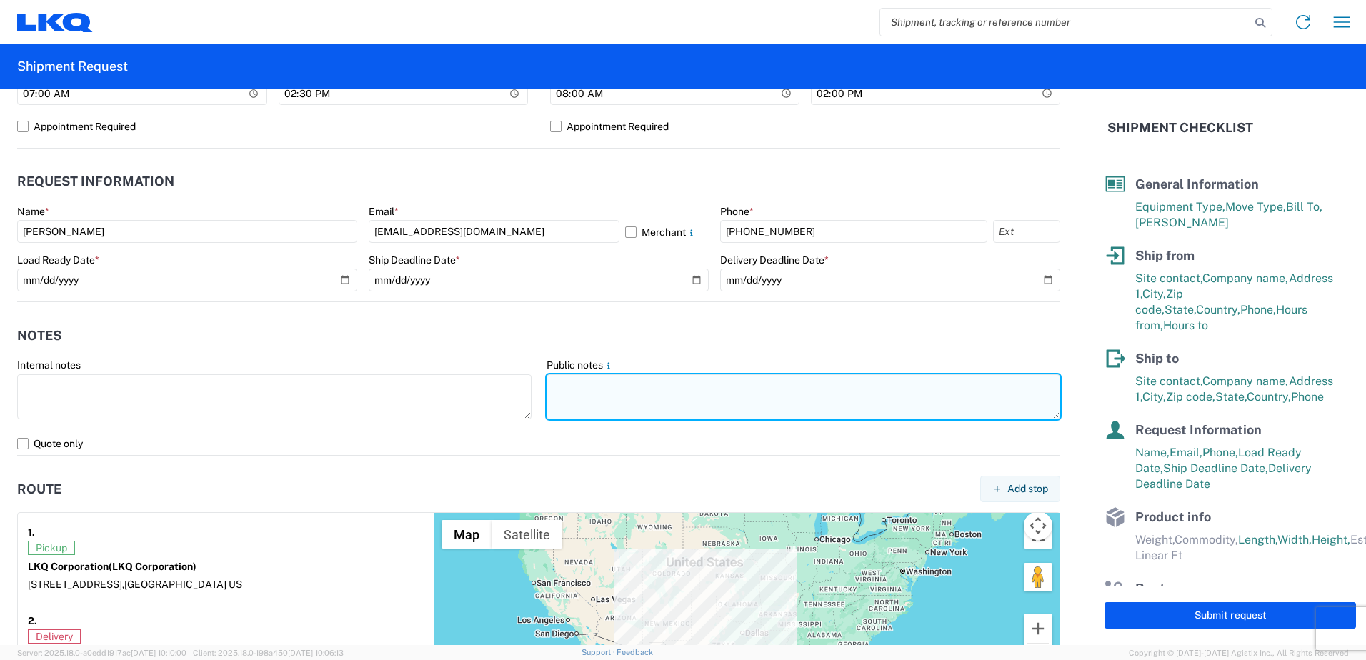
paste textarea "Margaret I. Harris"
type textarea "M"
paste textarea "SKID 1 48.0 44.0 90.0 440.0 SKID 2 48.0 44.0 71.0 1250.0 SKID 3 77.0 44.0 88.0 …"
drag, startPoint x: 803, startPoint y: 411, endPoint x: 540, endPoint y: 409, distance: 262.3
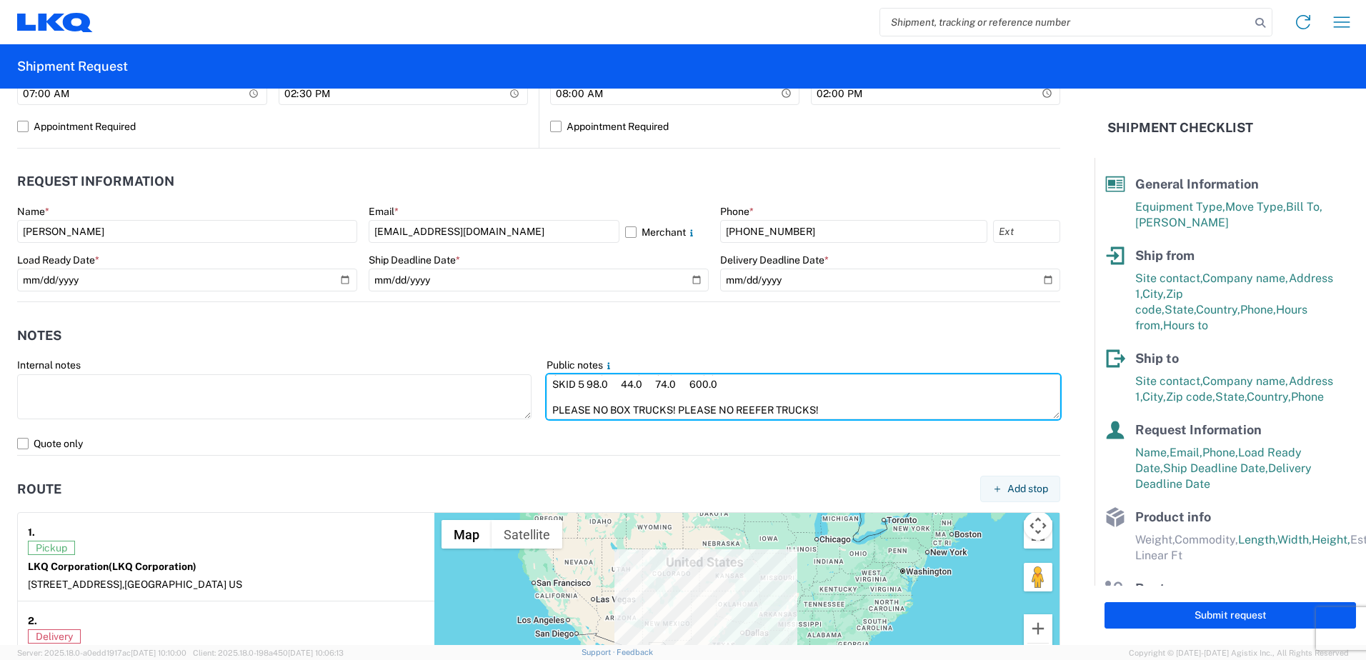
click at [540, 409] on agx-form-control-wrapper-v2 "Public notes SKID 1 48.0 44.0 90.0 440.0 SKID 2 48.0 44.0 71.0 1250.0 SKID 3 77…" at bounding box center [804, 396] width 530 height 74
click at [547, 377] on textarea "SKID 1 48.0 44.0 90.0 440.0 SKID 2 48.0 44.0 71.0 1250.0 SKID 3 77.0 44.0 88.0 …" at bounding box center [804, 396] width 515 height 45
paste textarea "PLEASE NO BOX TRUCKS! PLEASE NO REEFER TRUCKS!"
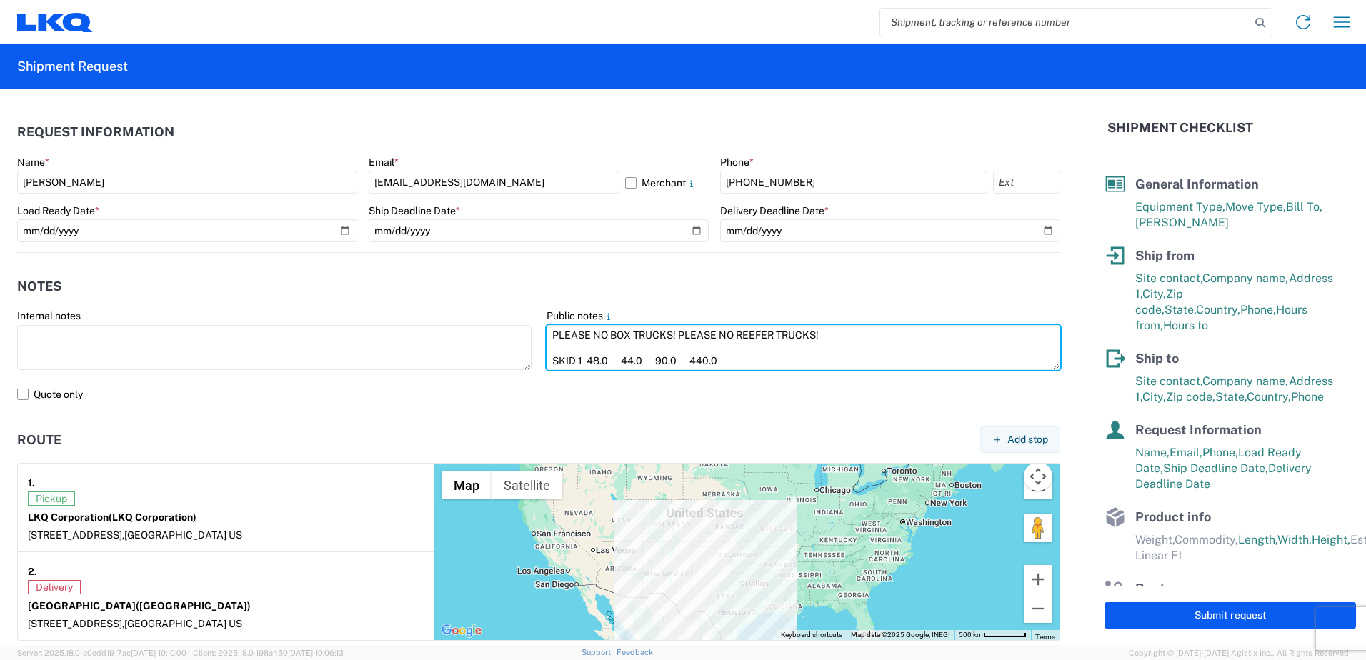
scroll to position [786, 0]
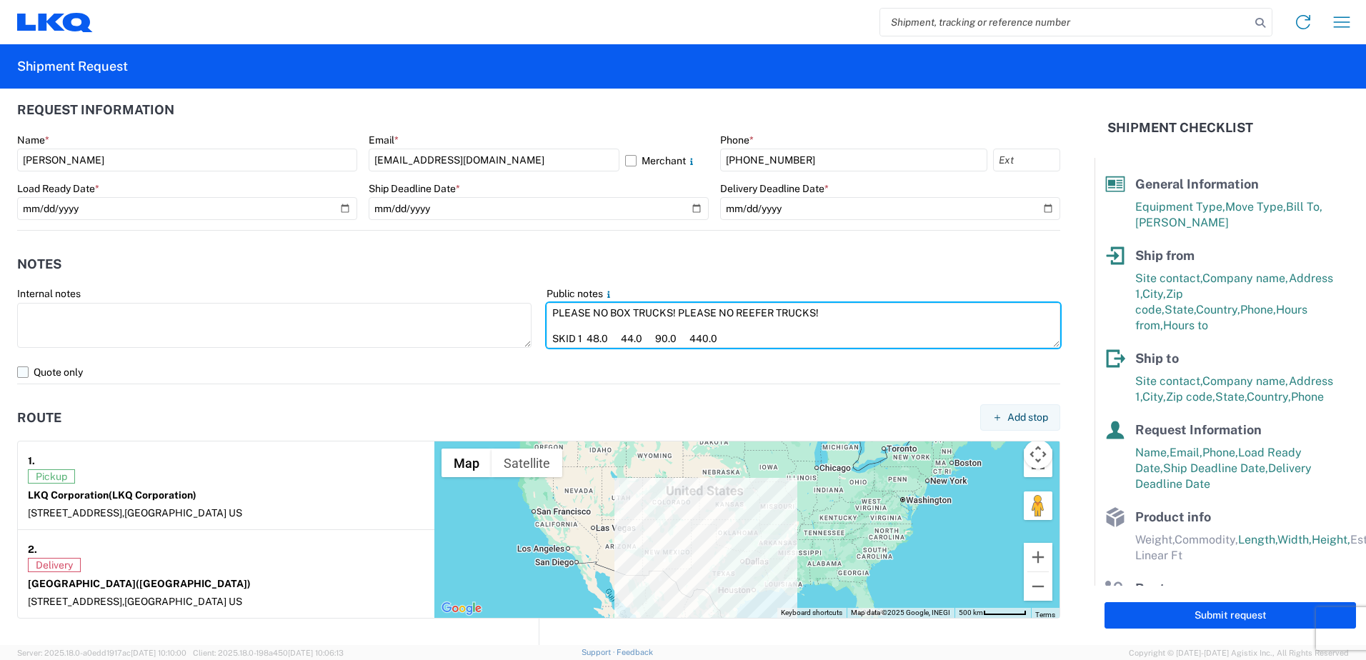
type textarea "PLEASE NO BOX TRUCKS! PLEASE NO REEFER TRUCKS! SKID 1 48.0 44.0 90.0 440.0 SKID…"
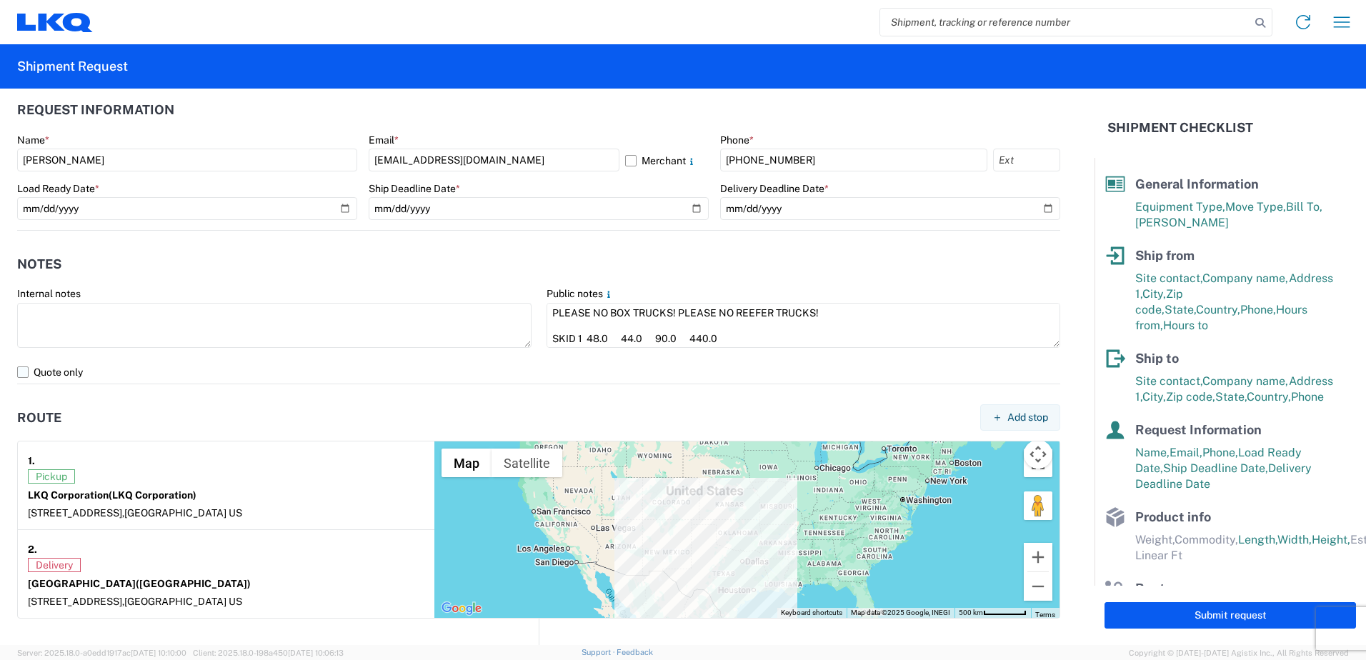
click at [19, 372] on label "Quote only" at bounding box center [538, 372] width 1043 height 23
click at [0, 0] on input "Quote only" at bounding box center [0, 0] width 0 height 0
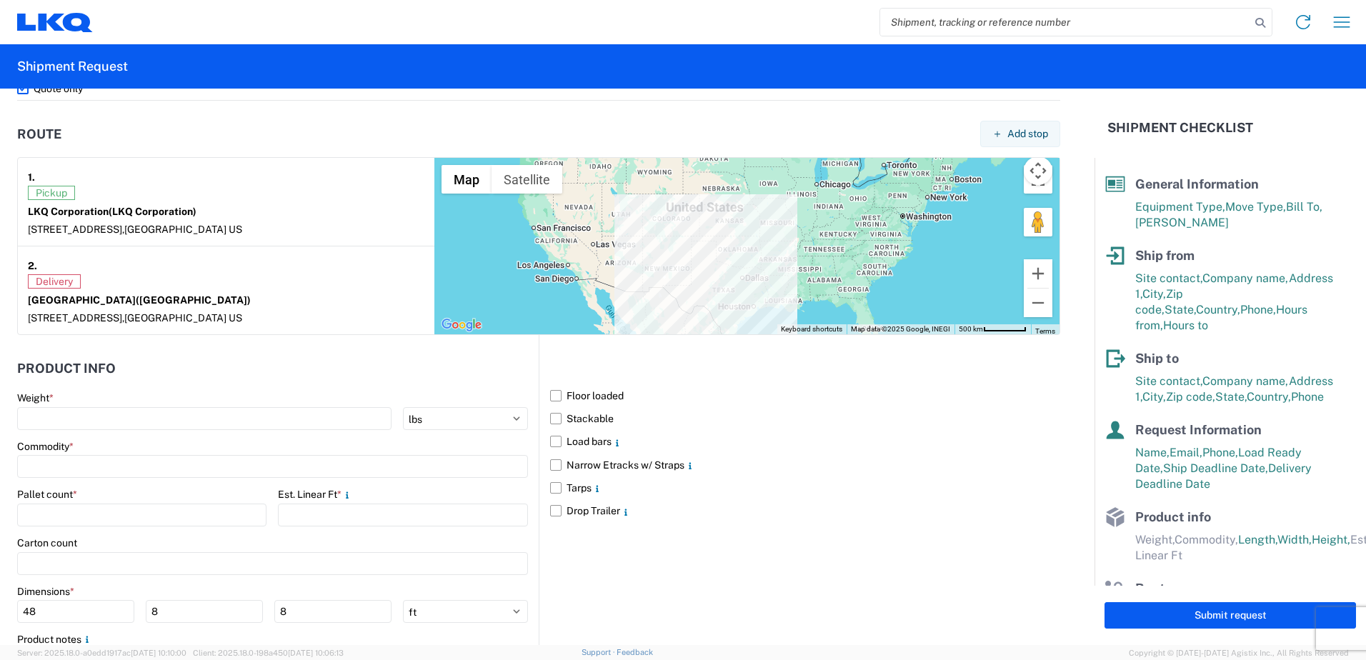
scroll to position [1072, 0]
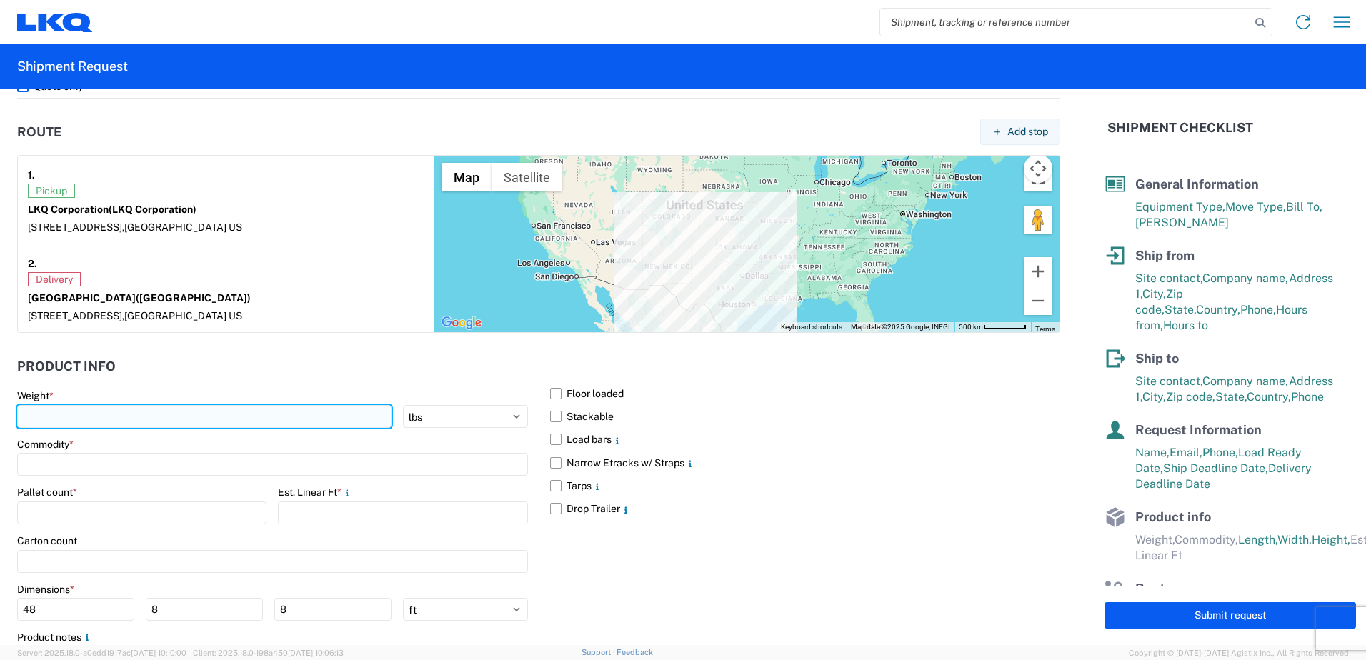
click at [99, 415] on input "number" at bounding box center [204, 416] width 374 height 23
type input "3170"
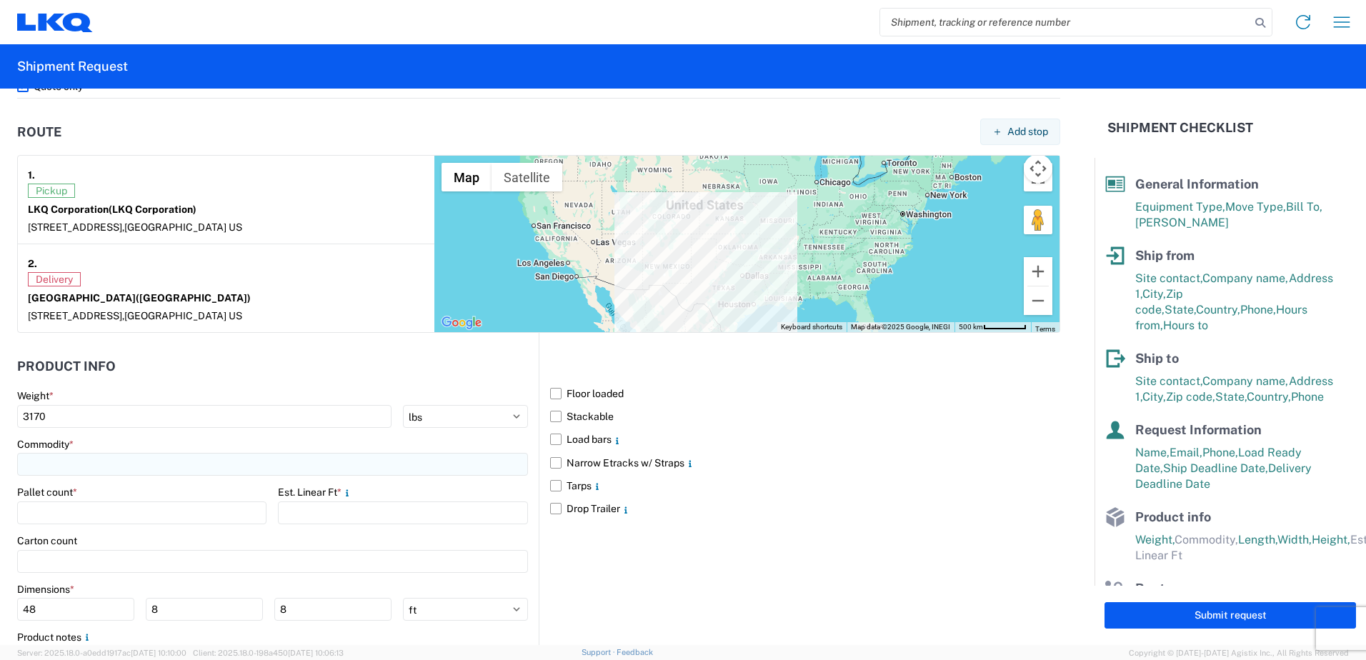
click at [96, 471] on input at bounding box center [272, 464] width 511 height 23
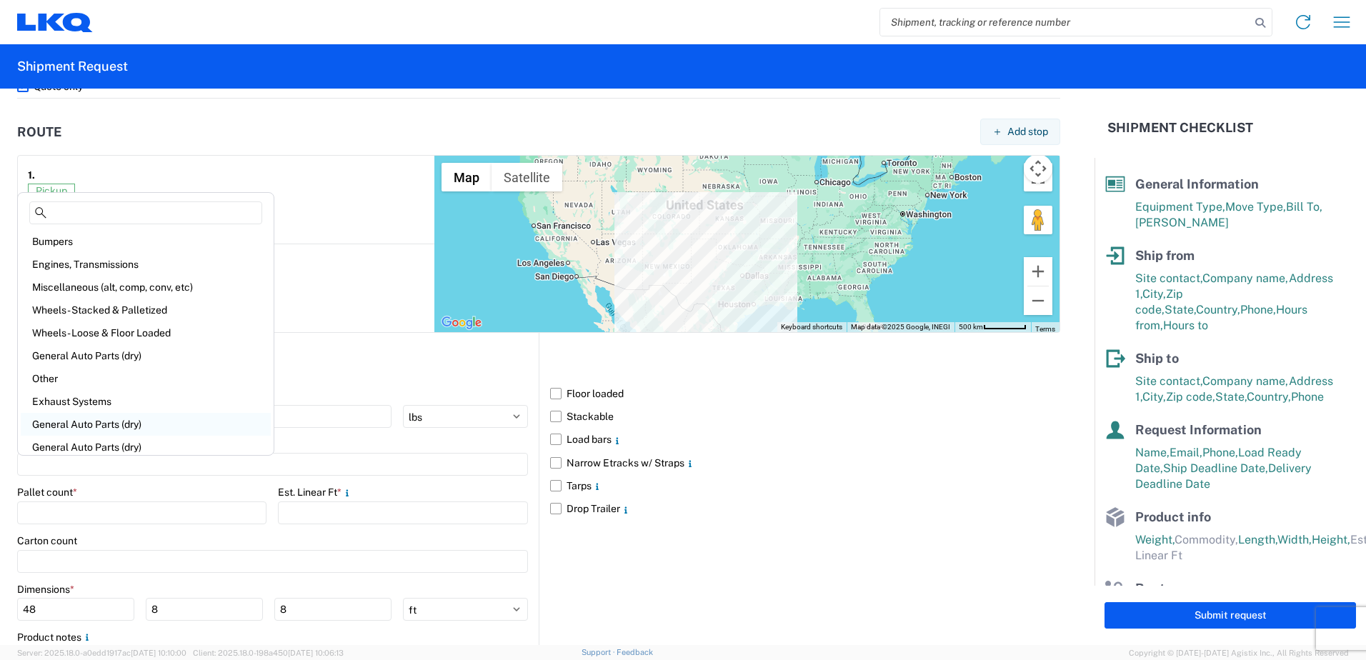
click at [133, 422] on div "General Auto Parts (dry)" at bounding box center [146, 424] width 250 height 23
type input "General Auto Parts (dry)"
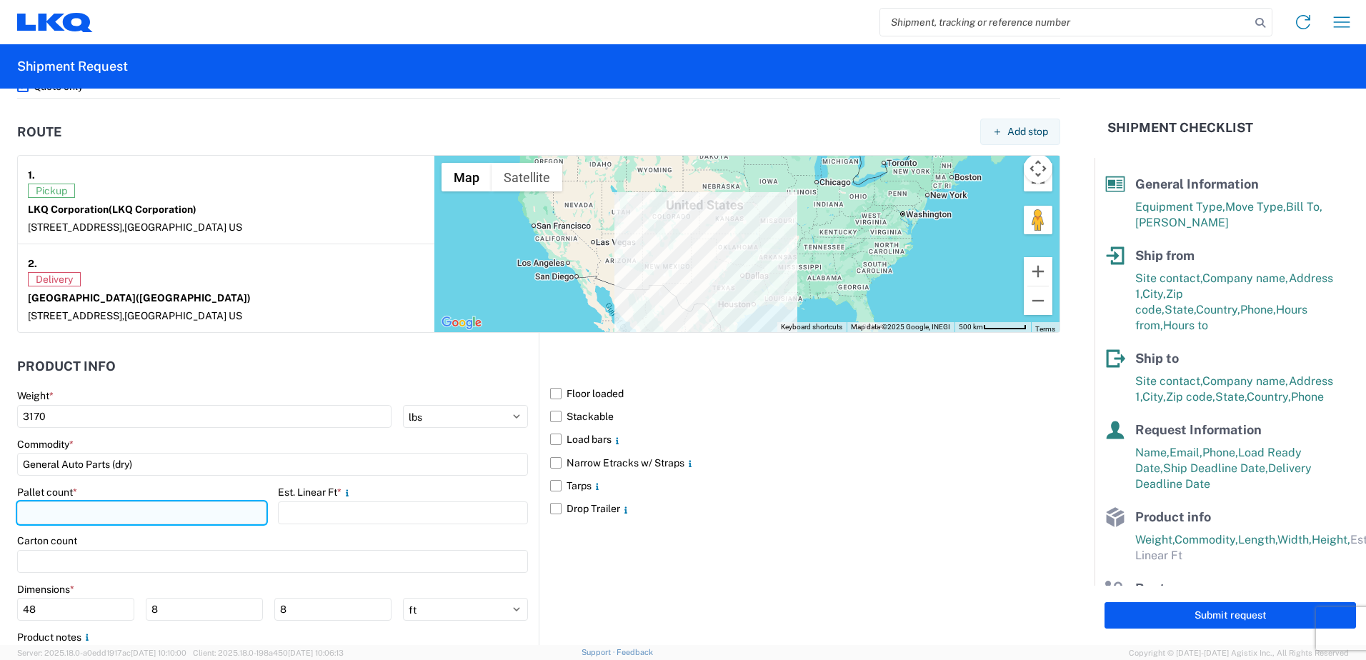
click at [83, 502] on input "number" at bounding box center [141, 513] width 249 height 23
type input "5"
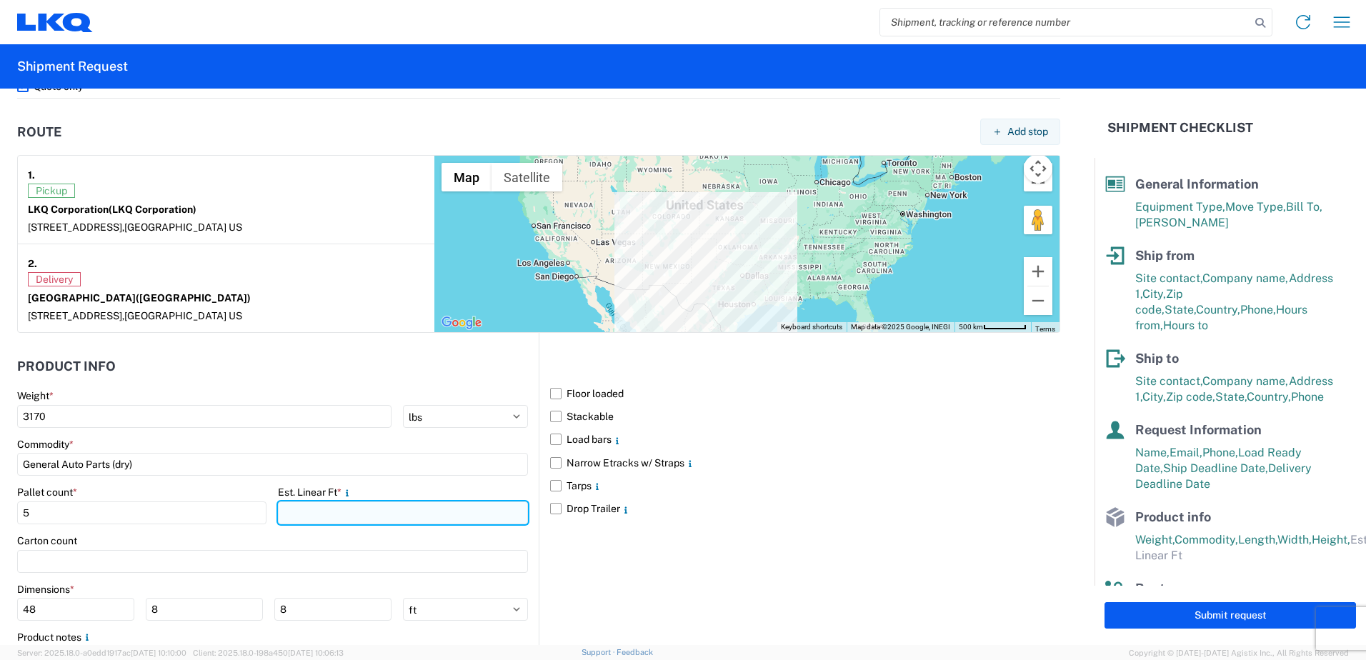
click at [353, 519] on input "number" at bounding box center [402, 513] width 249 height 23
type input "12.89"
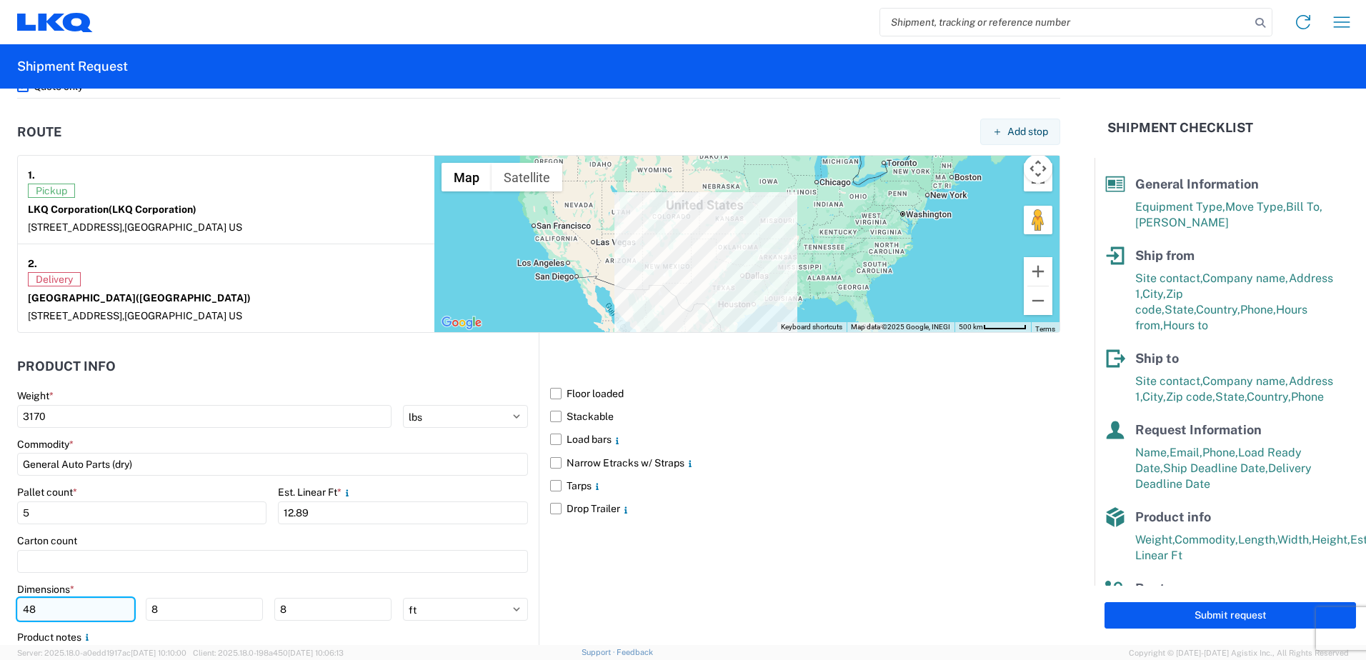
click at [76, 610] on input "48" at bounding box center [75, 609] width 117 height 23
type input "4"
type input "98"
type input "40"
type input "9"
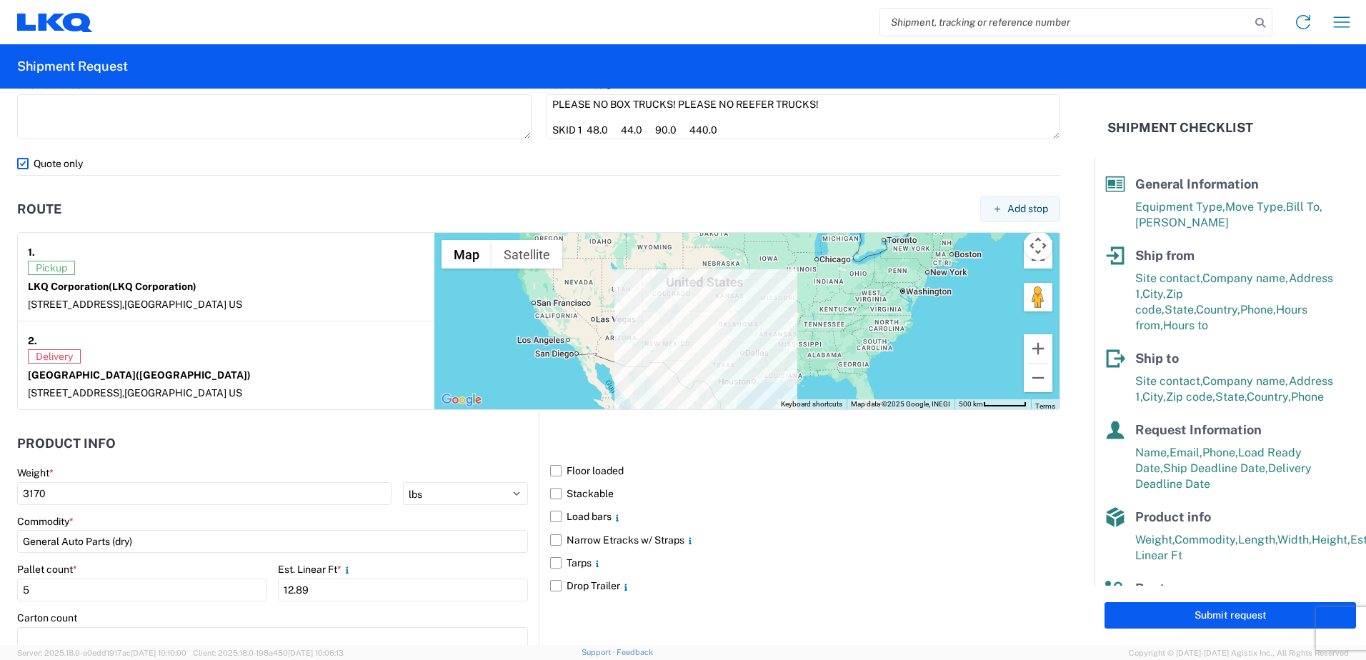
scroll to position [929, 0]
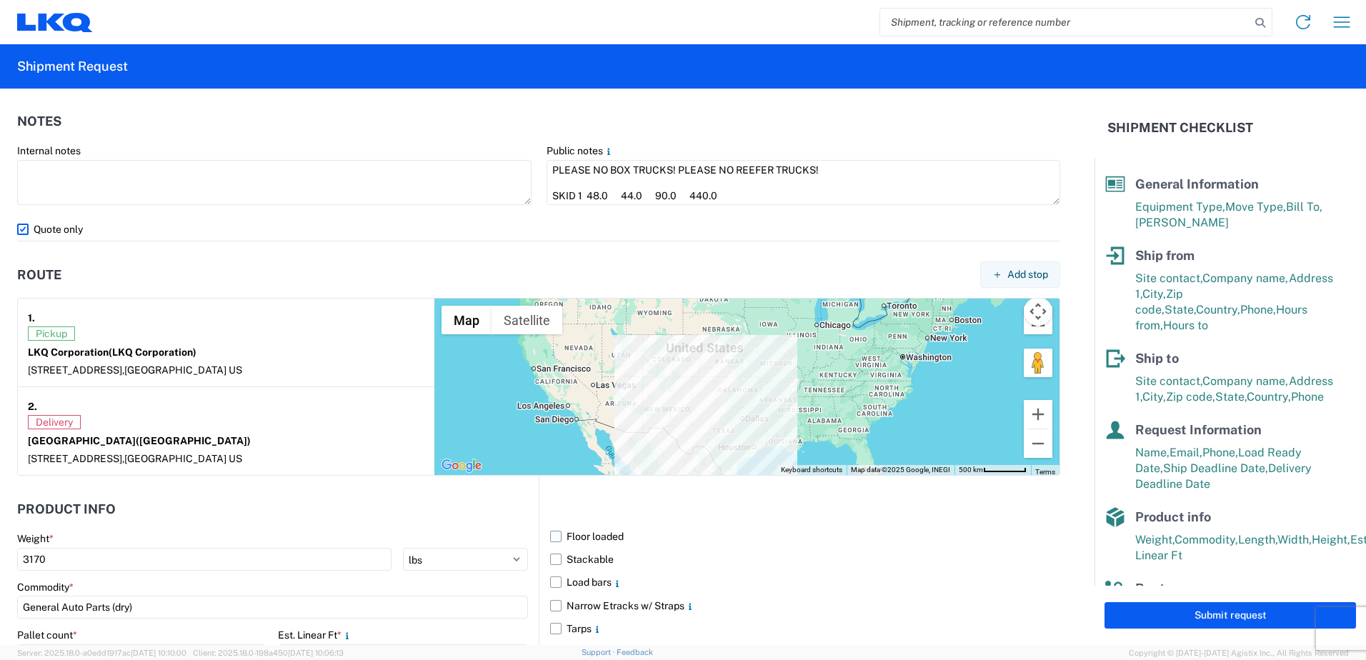
type input "74"
click at [1027, 539] on label "Floor loaded" at bounding box center [805, 536] width 510 height 23
click at [0, 0] on input "Floor loaded" at bounding box center [0, 0] width 0 height 0
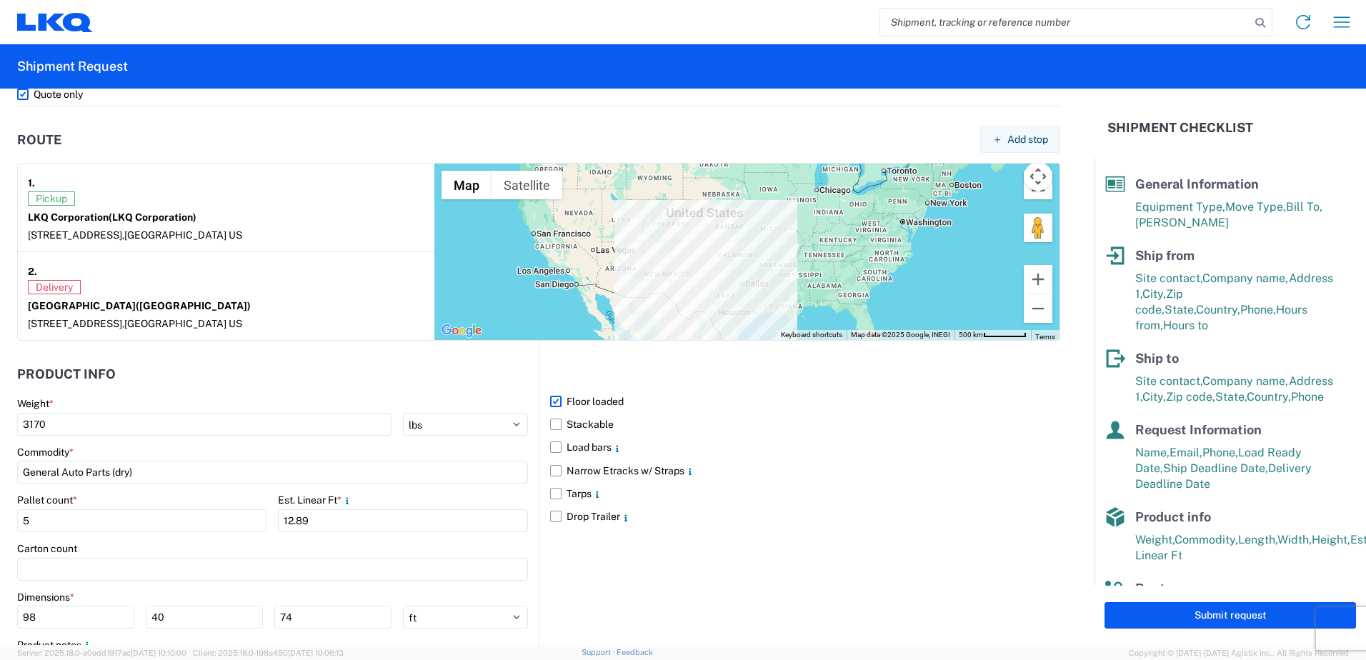
scroll to position [1158, 0]
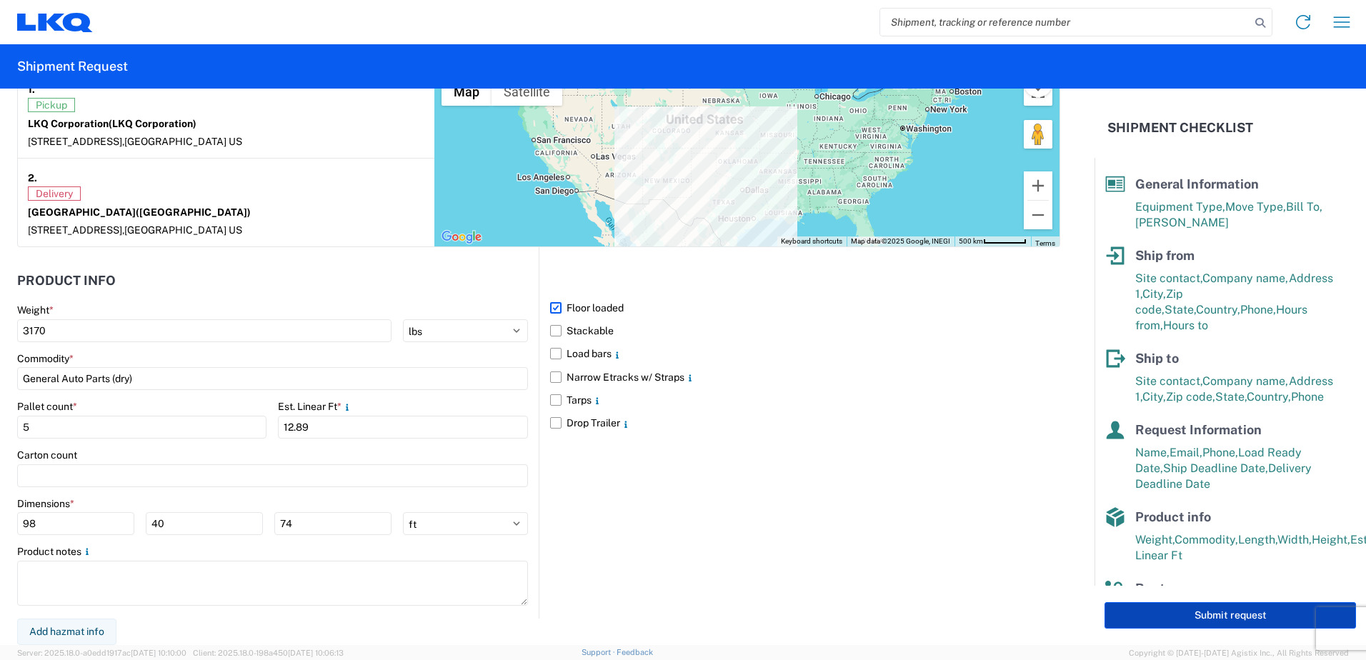
click at [1185, 621] on button "Submit request" at bounding box center [1231, 615] width 252 height 26
select select "US"
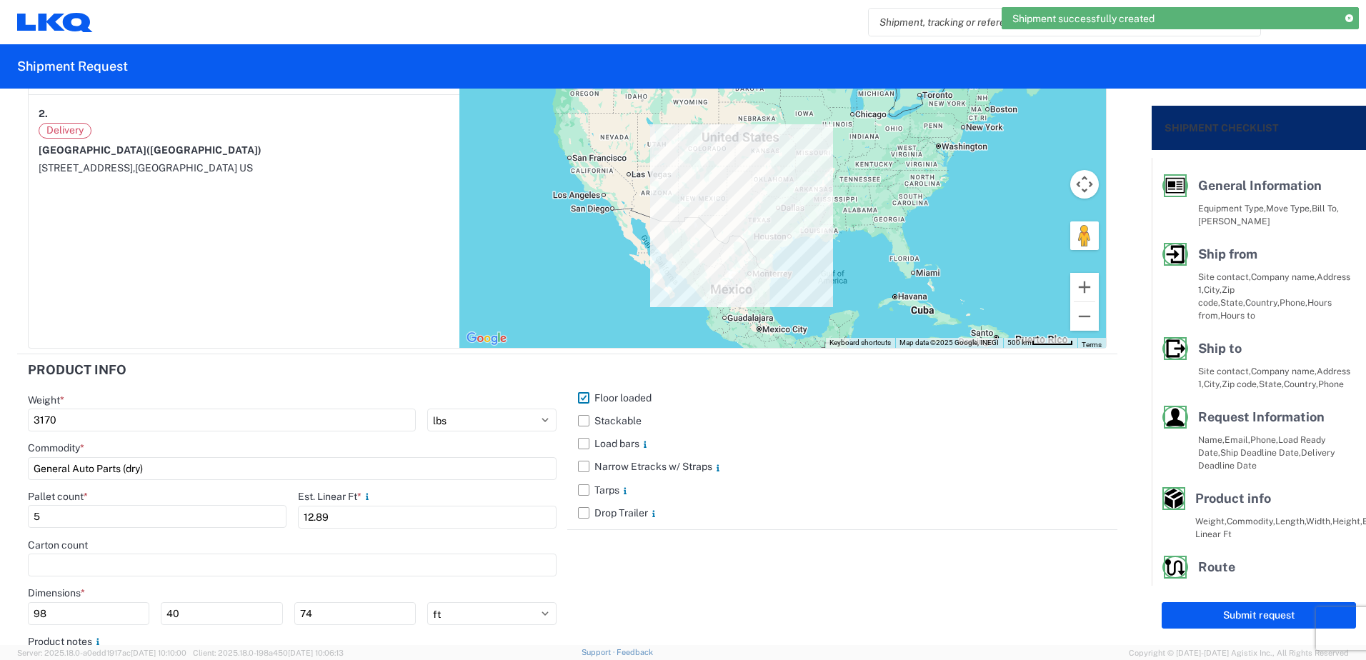
click at [578, 397] on label "Floor loaded" at bounding box center [842, 398] width 529 height 23
click at [0, 0] on input "Floor loaded" at bounding box center [0, 0] width 0 height 0
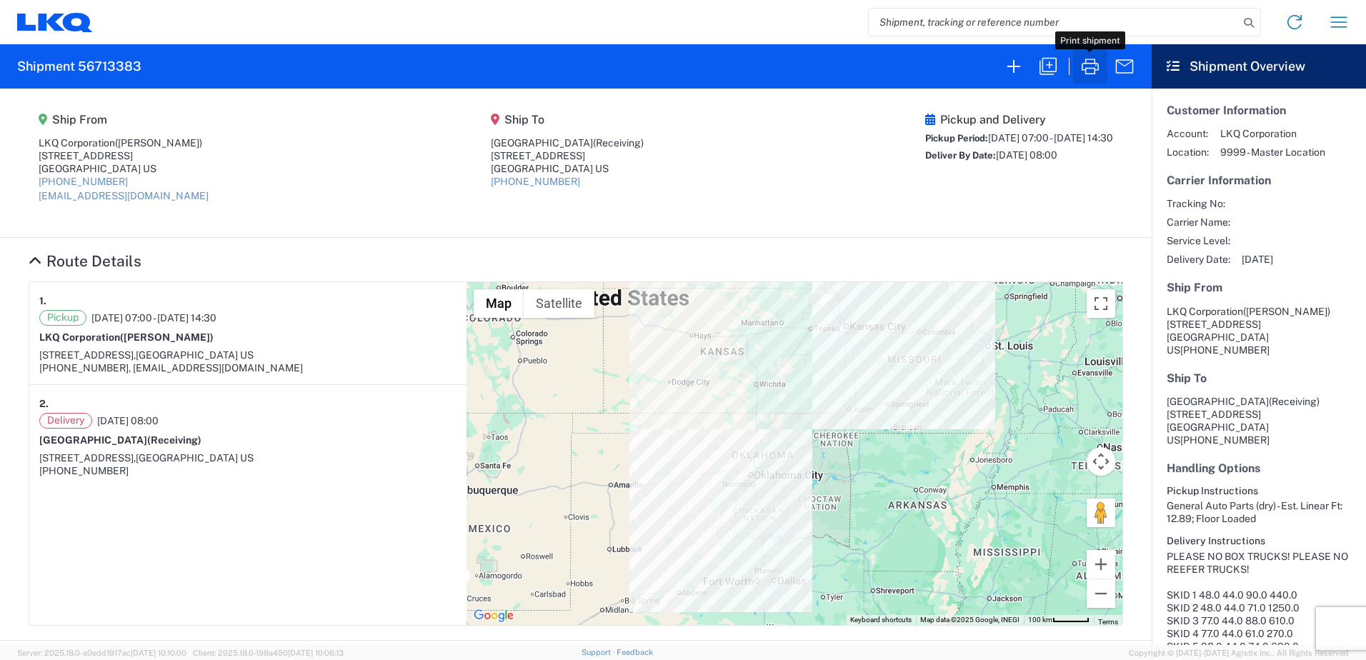
click at [1093, 74] on icon "button" at bounding box center [1090, 67] width 17 height 16
